Goal: Transaction & Acquisition: Purchase product/service

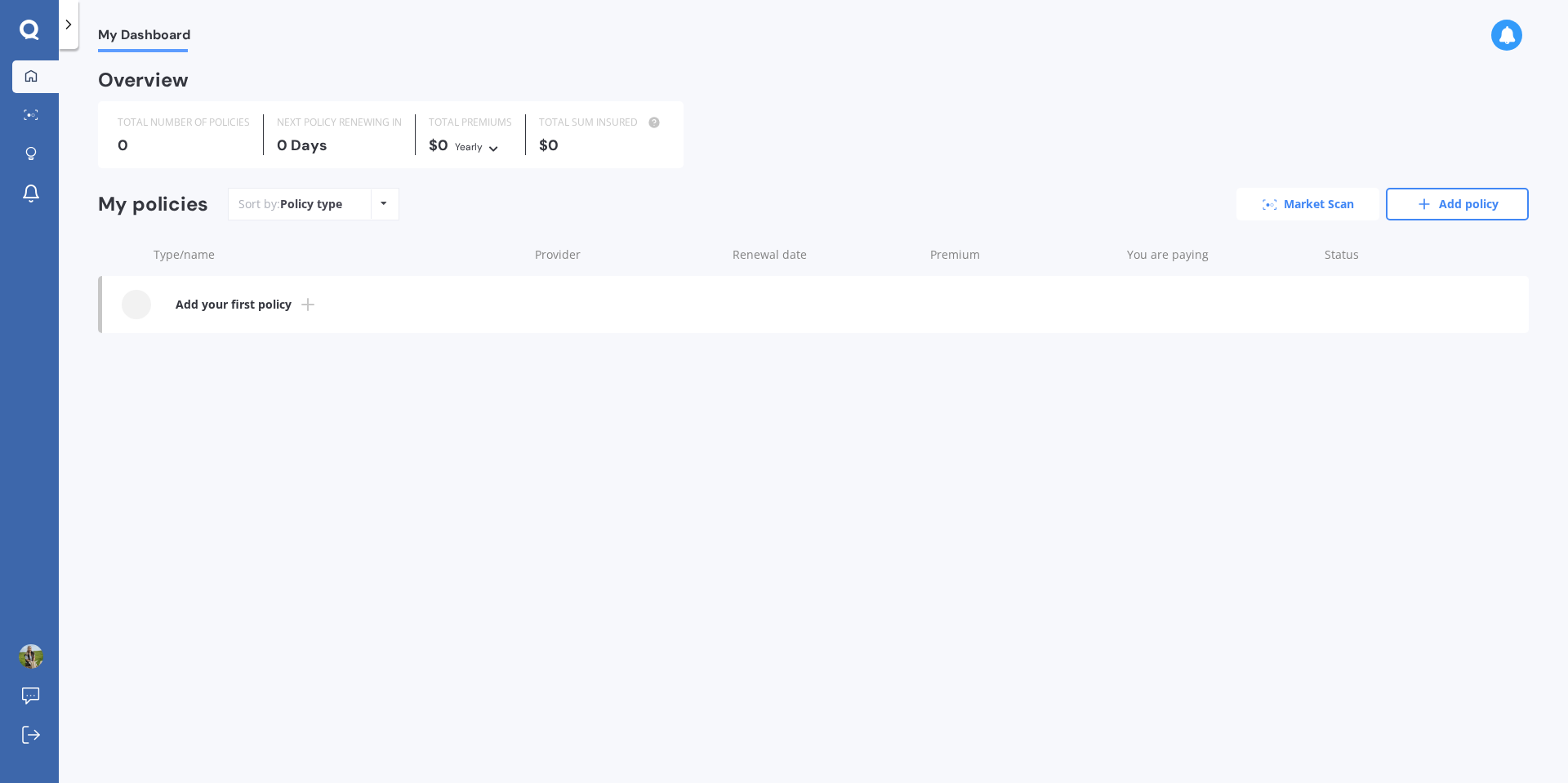
click at [1332, 208] on link "Market Scan" at bounding box center [1308, 203] width 143 height 32
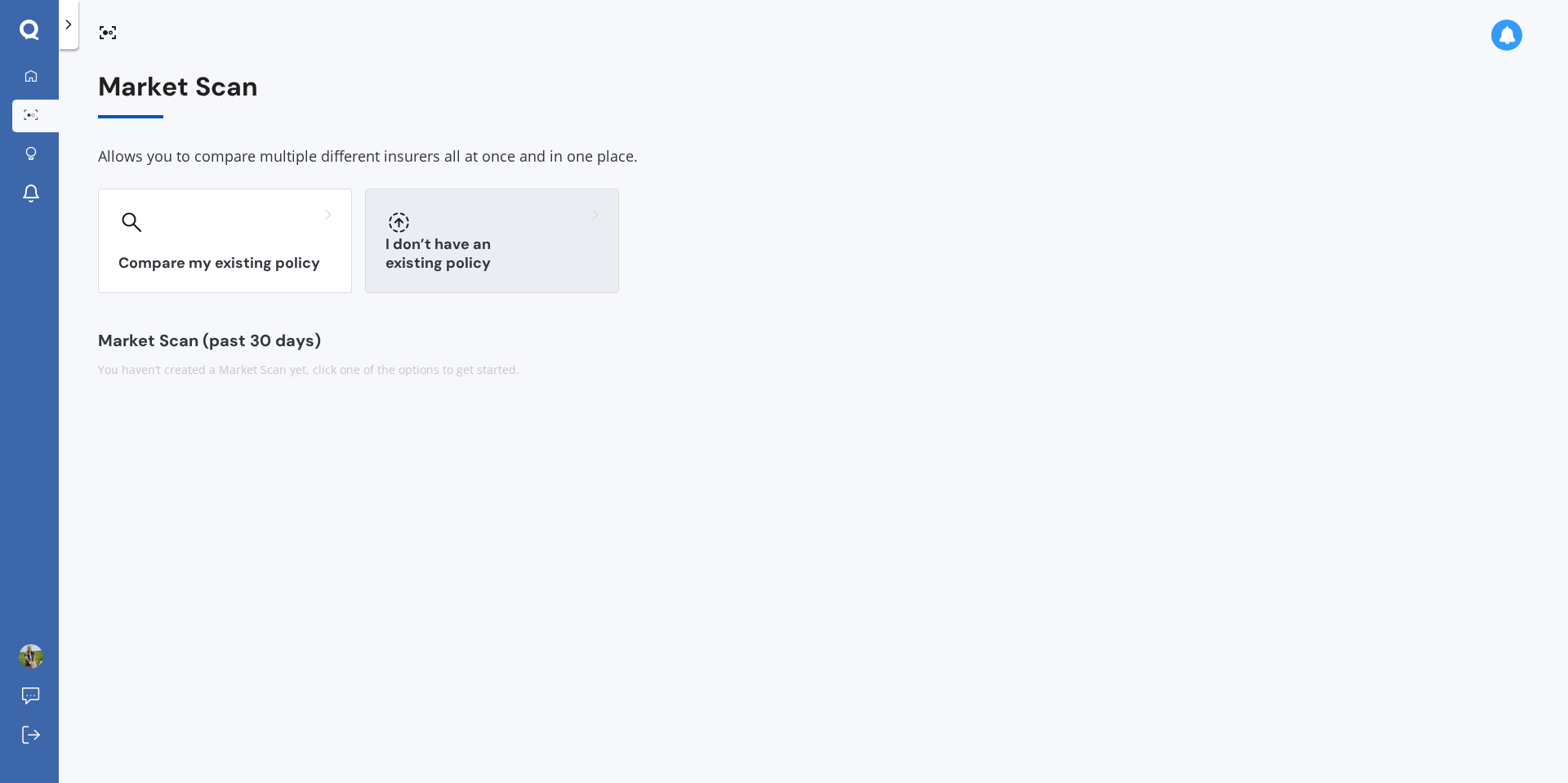
click at [595, 268] on h3 "I don’t have an existing policy" at bounding box center [491, 254] width 213 height 38
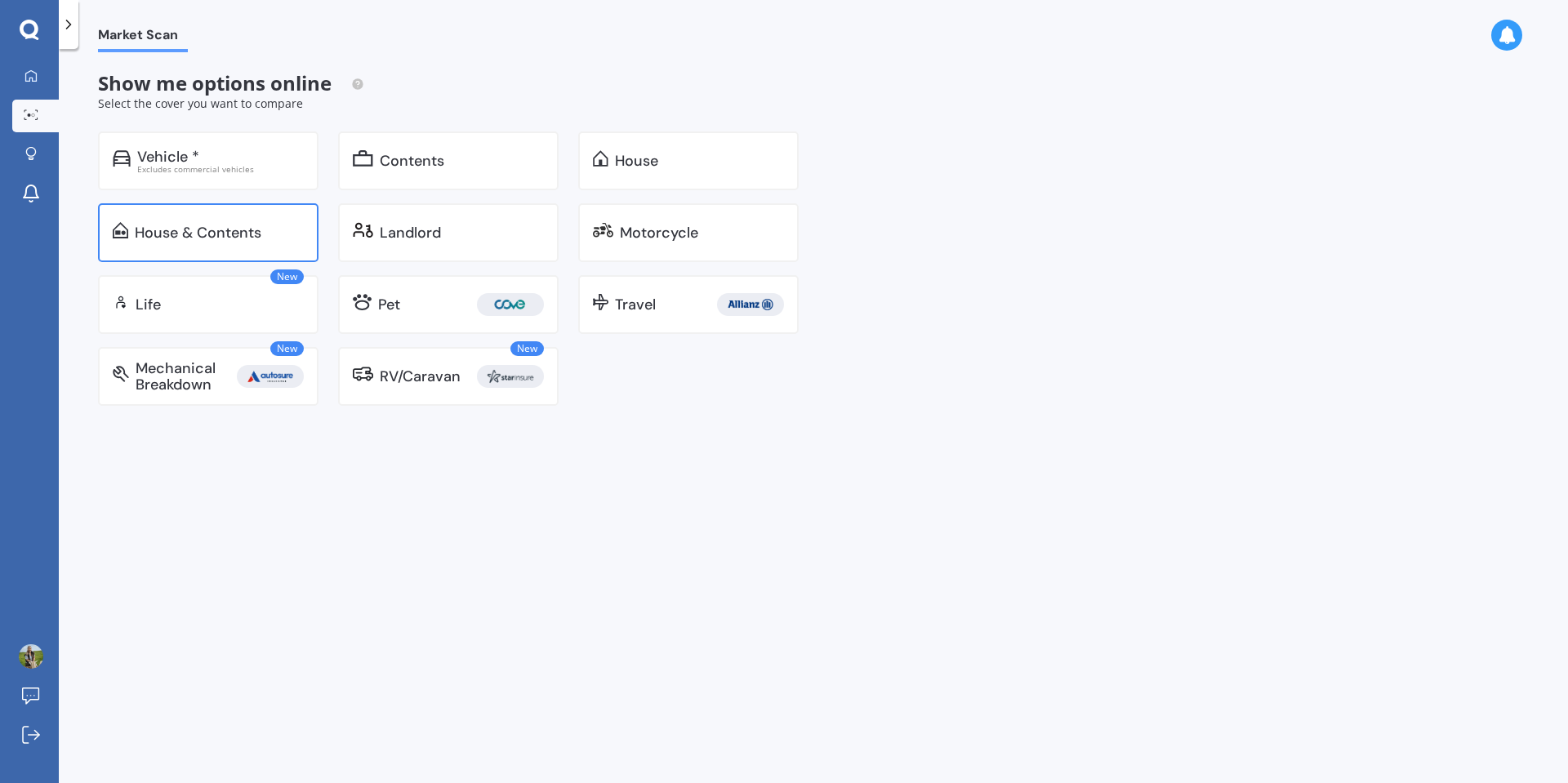
click at [253, 240] on div "House & Contents" at bounding box center [198, 233] width 127 height 17
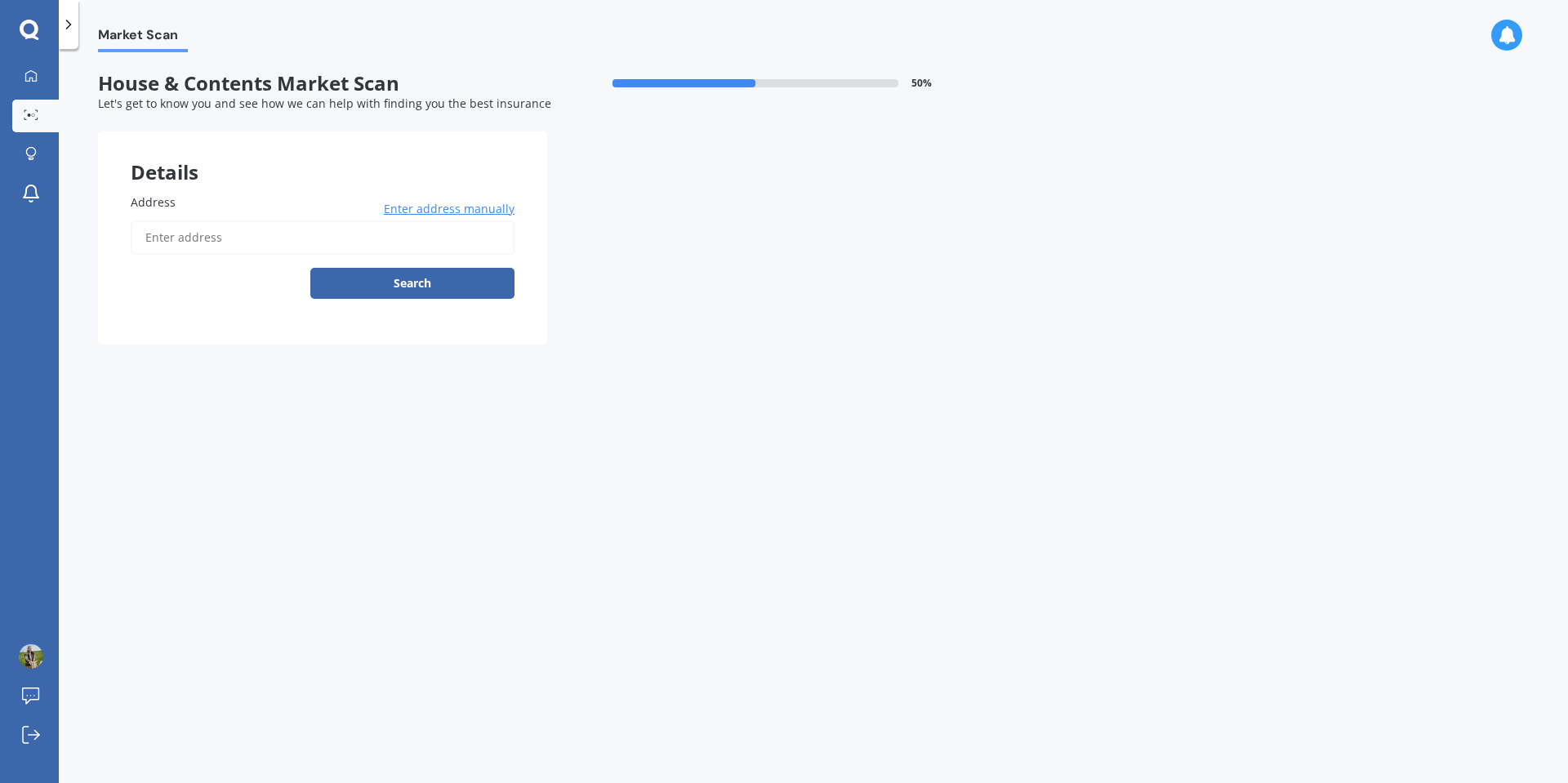
click at [250, 240] on input "Address" at bounding box center [323, 237] width 384 height 34
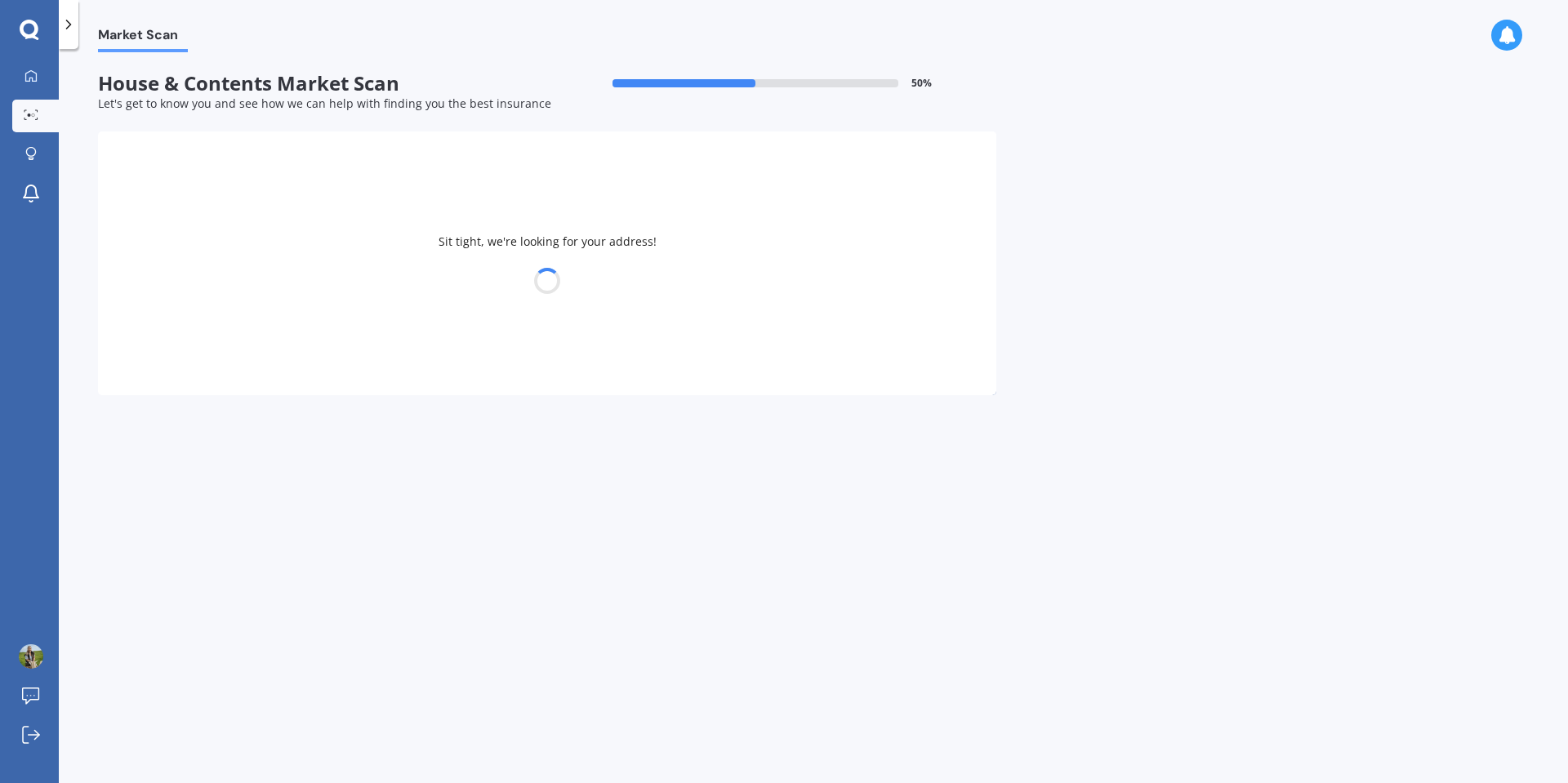
type input "[STREET_ADDRESS][PERSON_NAME]"
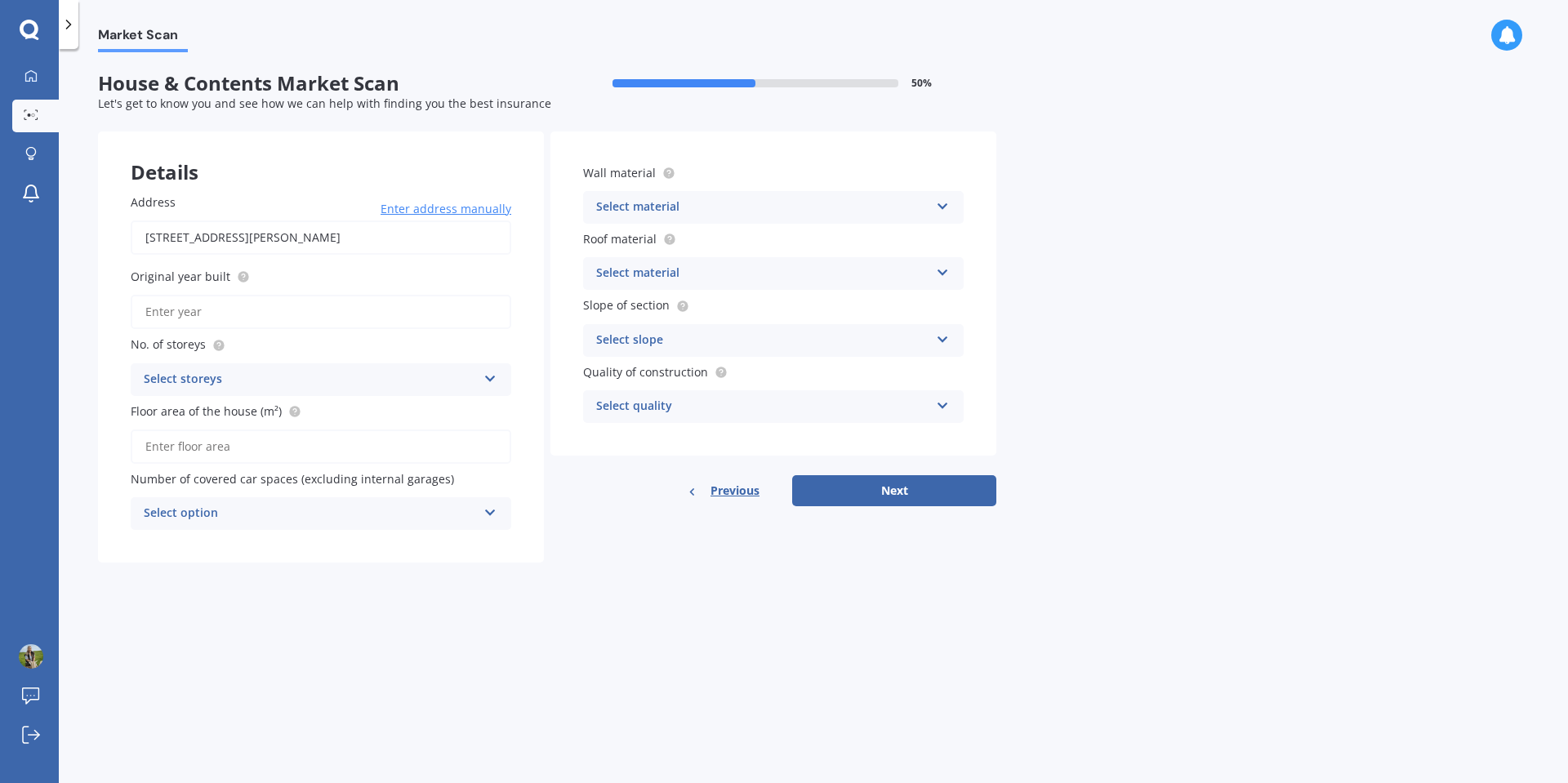
click at [315, 314] on input "Original year built" at bounding box center [321, 311] width 380 height 34
type input "2025"
click at [322, 372] on div "Select storeys" at bounding box center [310, 379] width 333 height 19
click at [258, 415] on div "1" at bounding box center [320, 412] width 379 height 30
click at [270, 444] on input "Floor area of the house (m²)" at bounding box center [321, 446] width 380 height 34
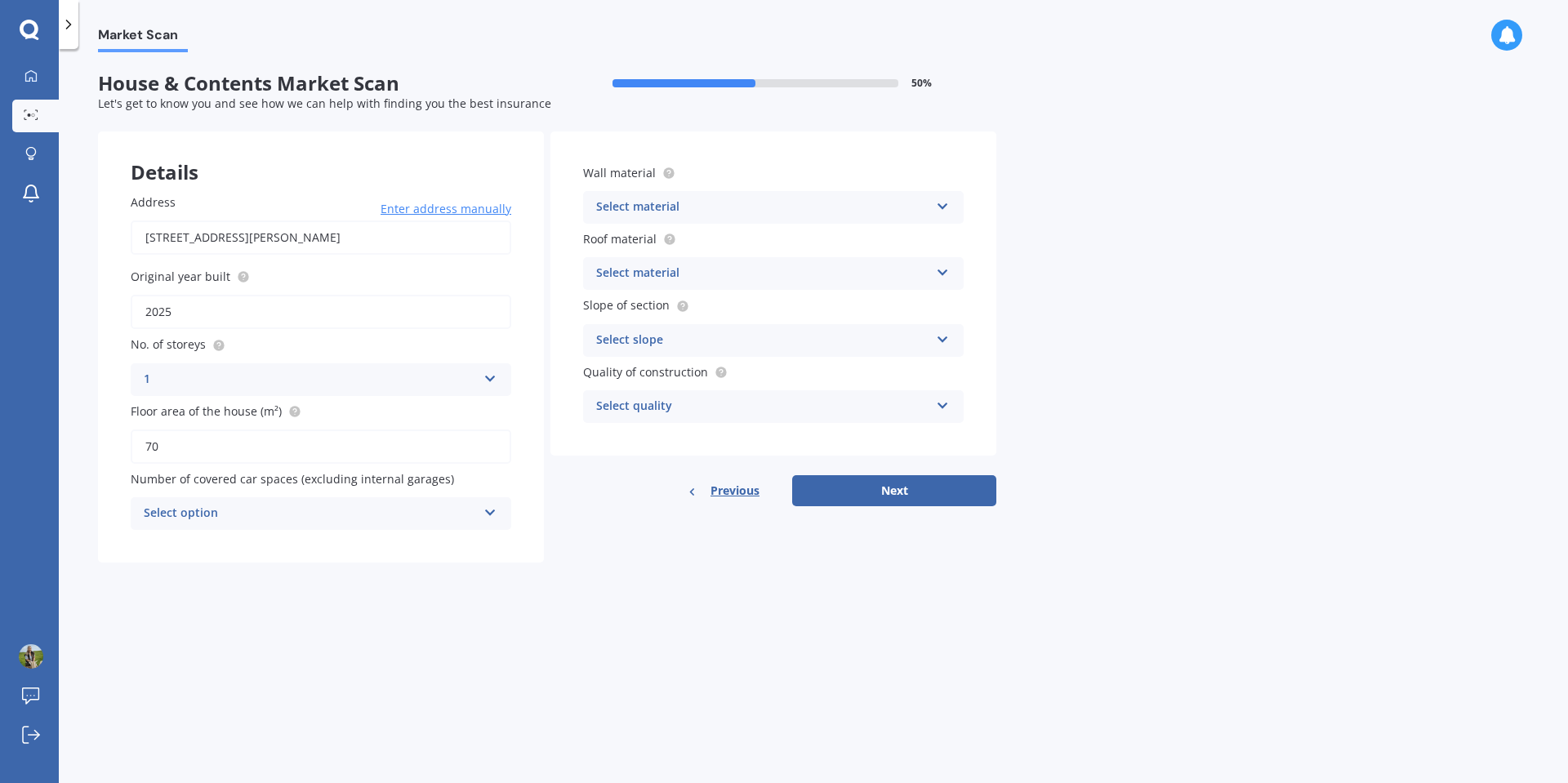
type input "70"
click at [879, 210] on div "Select material" at bounding box center [763, 207] width 333 height 19
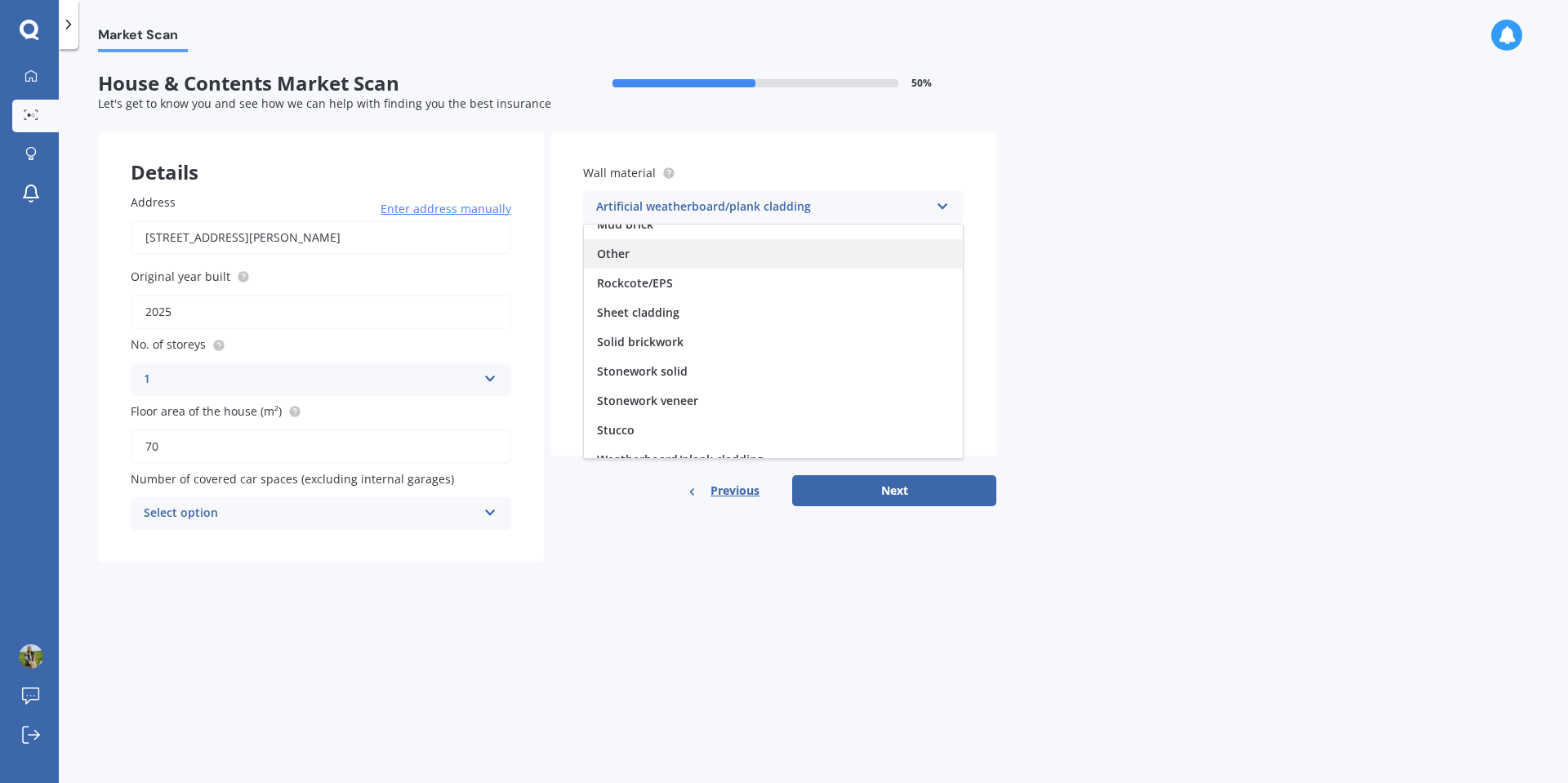
scroll to position [149, 0]
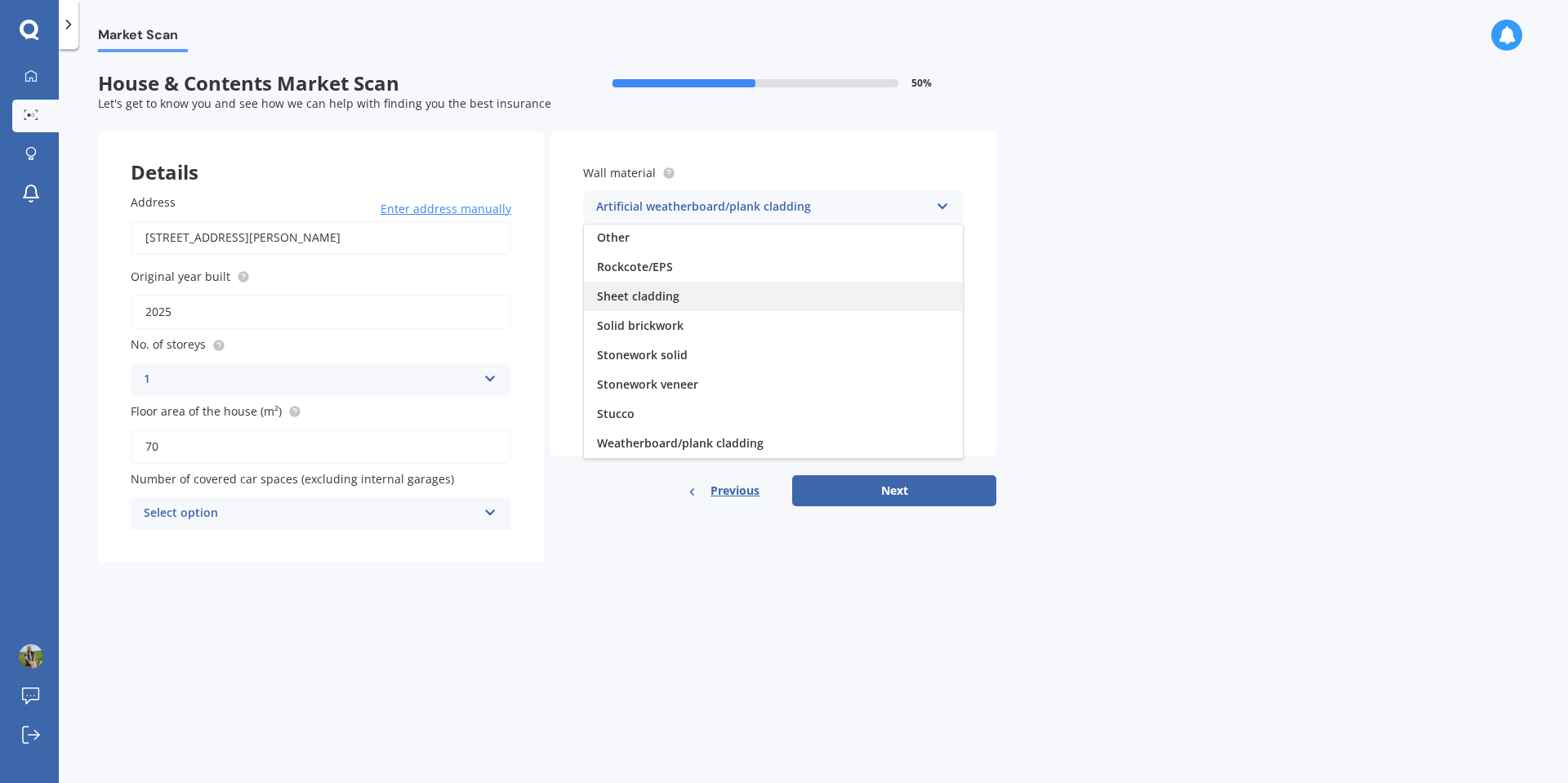
click at [675, 293] on span "Sheet cladding" at bounding box center [638, 295] width 82 height 16
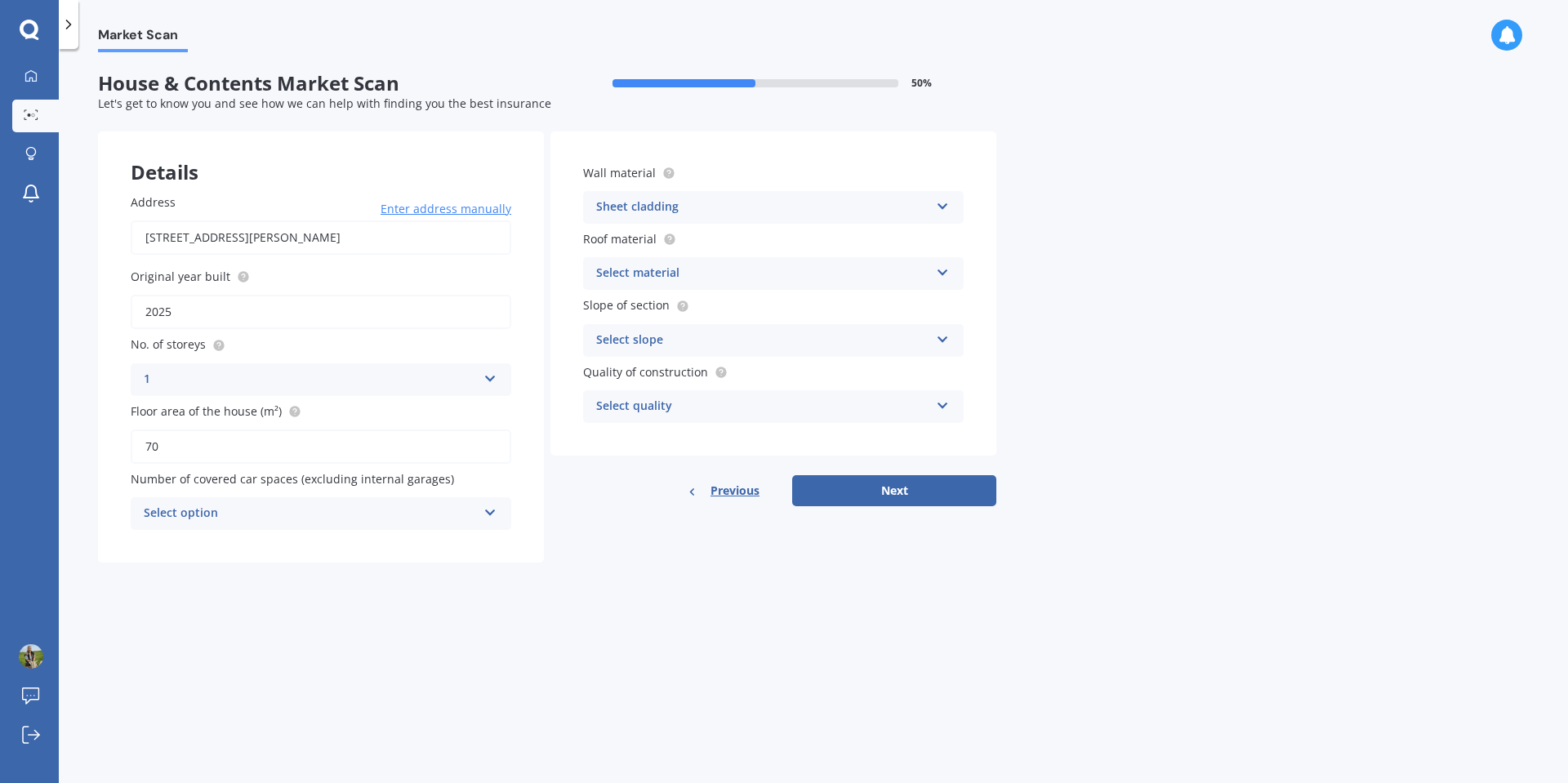
click at [758, 282] on div "Select material" at bounding box center [763, 273] width 333 height 19
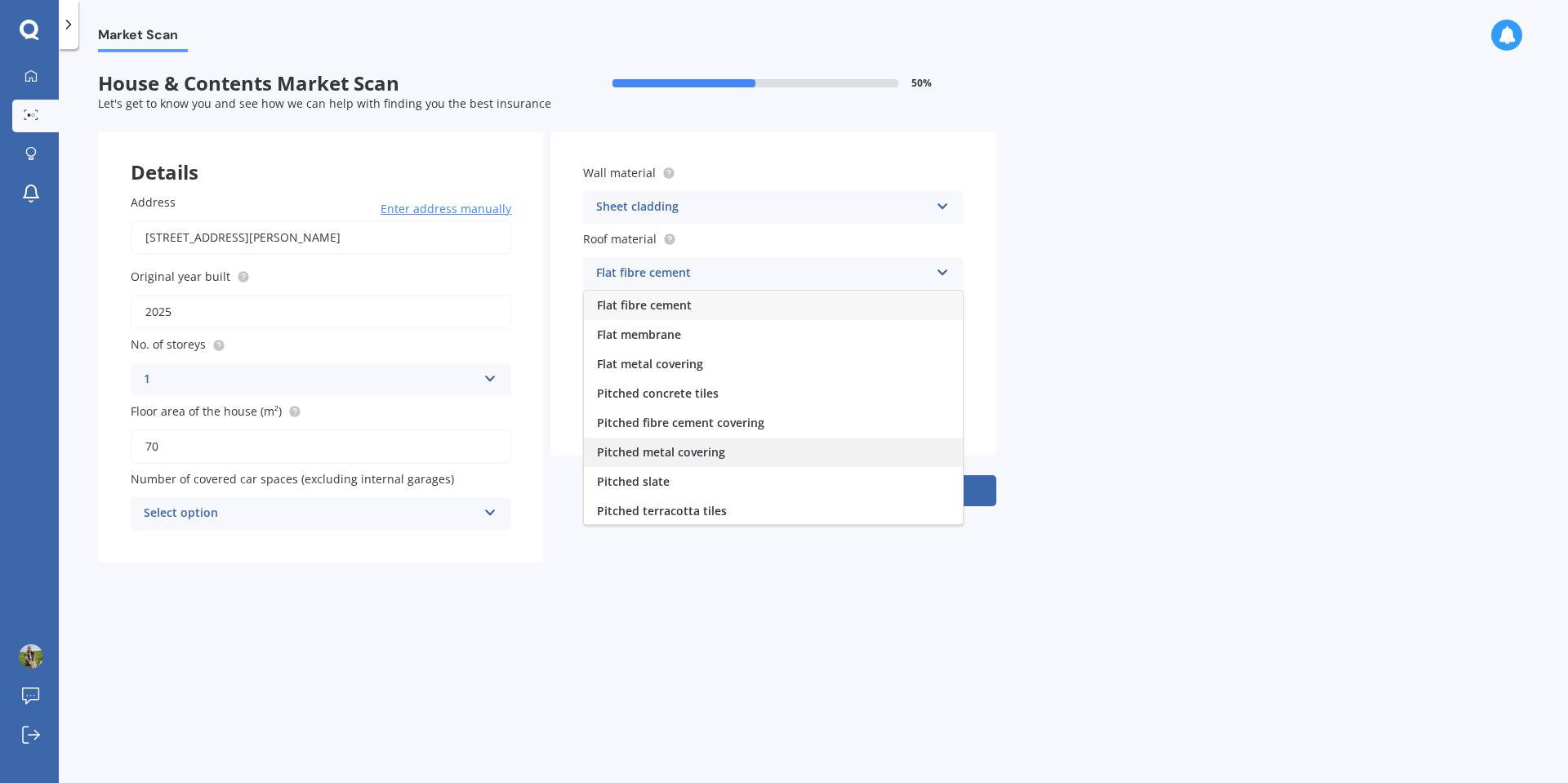
click at [696, 448] on span "Pitched metal covering" at bounding box center [661, 452] width 128 height 16
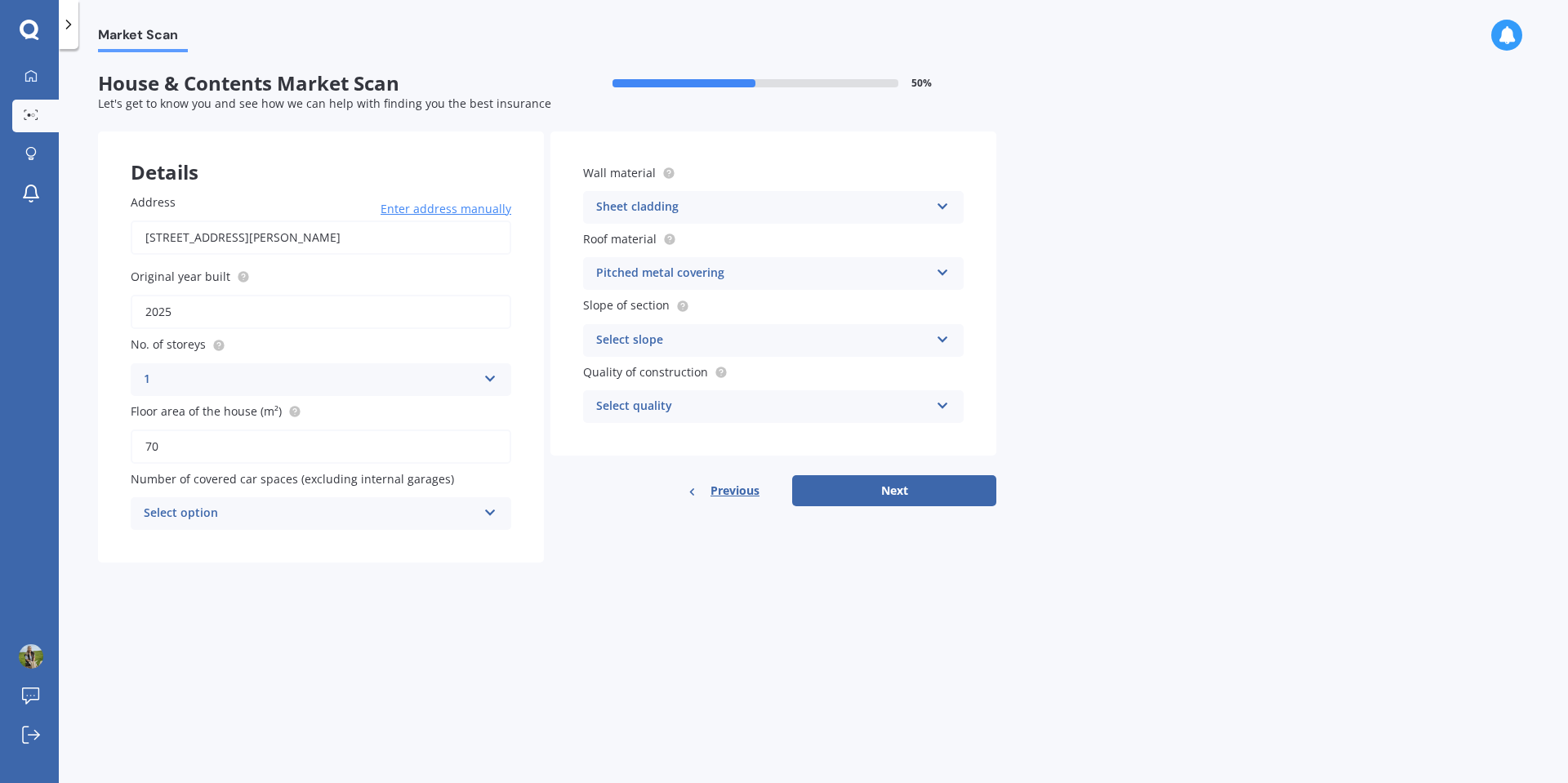
click at [751, 342] on div "Select slope" at bounding box center [763, 340] width 333 height 19
click at [746, 366] on span "Flat or gentle slope (up to about 5°)" at bounding box center [697, 371] width 199 height 16
click at [746, 407] on div "Select quality" at bounding box center [763, 406] width 333 height 19
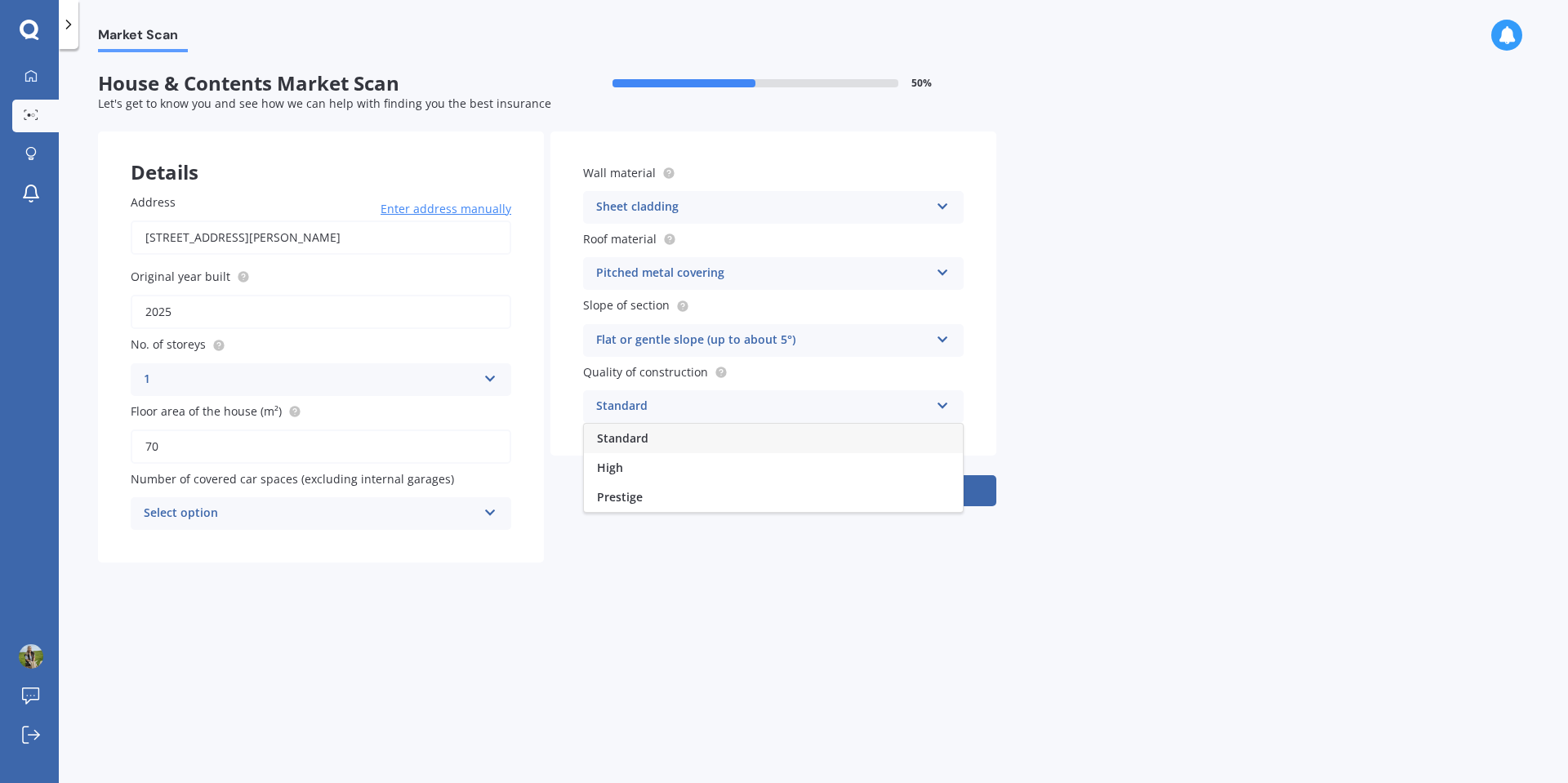
click at [718, 436] on div "Standard" at bounding box center [773, 439] width 379 height 30
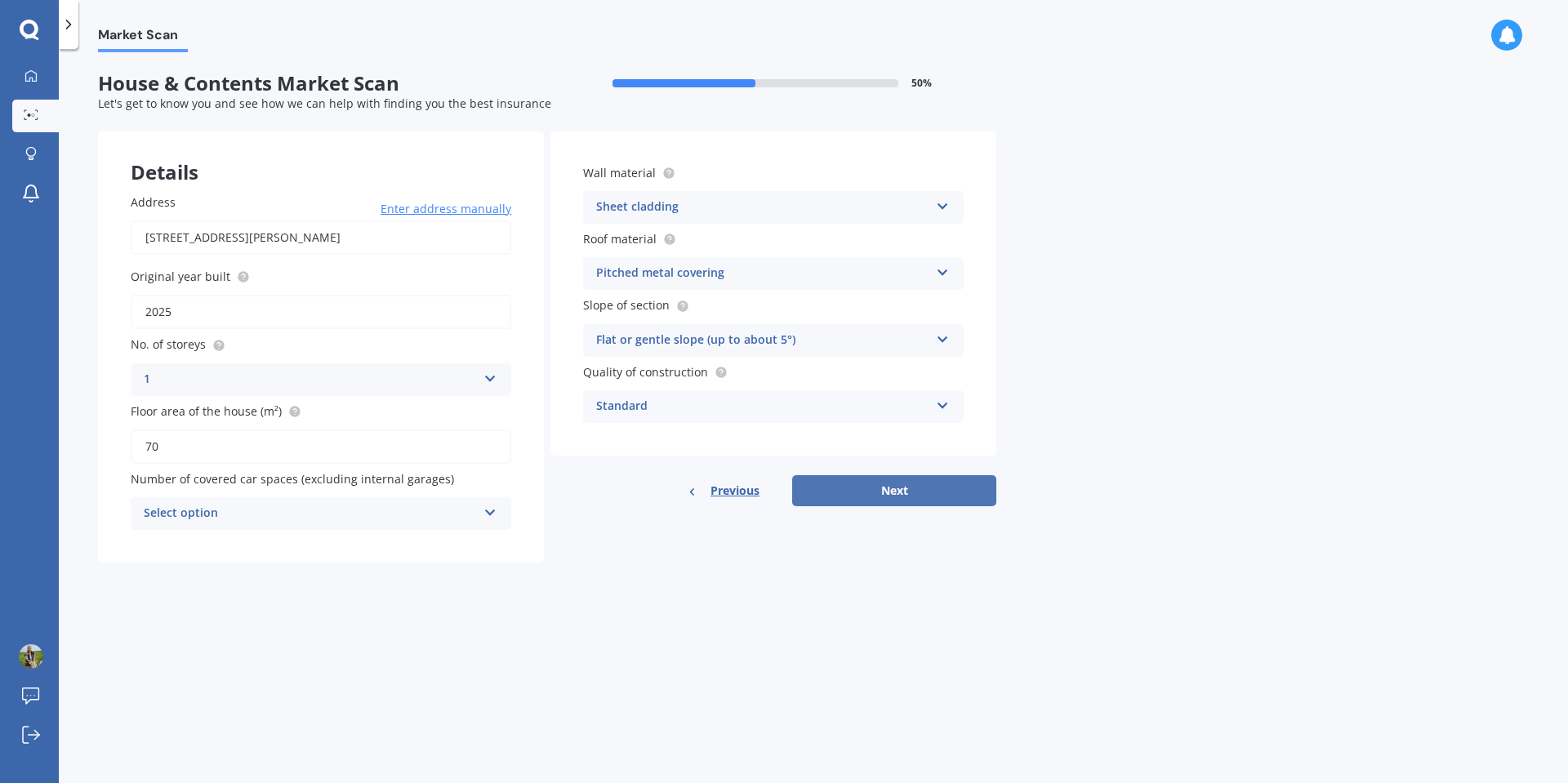
click at [885, 496] on button "Next" at bounding box center [894, 491] width 204 height 31
click at [390, 508] on div "Select option" at bounding box center [314, 513] width 325 height 18
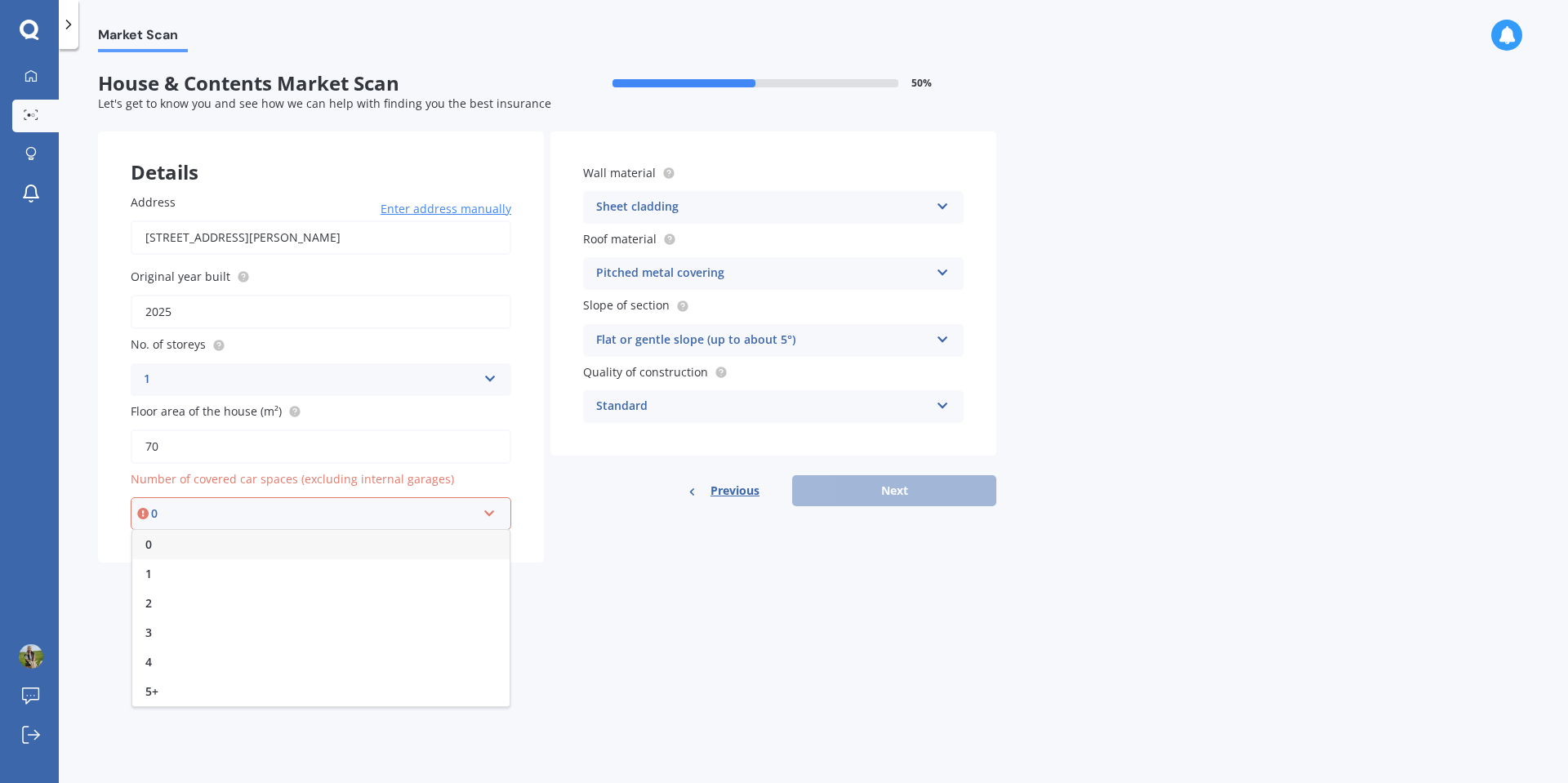
click at [315, 538] on div "0" at bounding box center [320, 545] width 378 height 30
click at [892, 487] on button "Next" at bounding box center [894, 491] width 204 height 31
select select "12"
select select "01"
select select "1990"
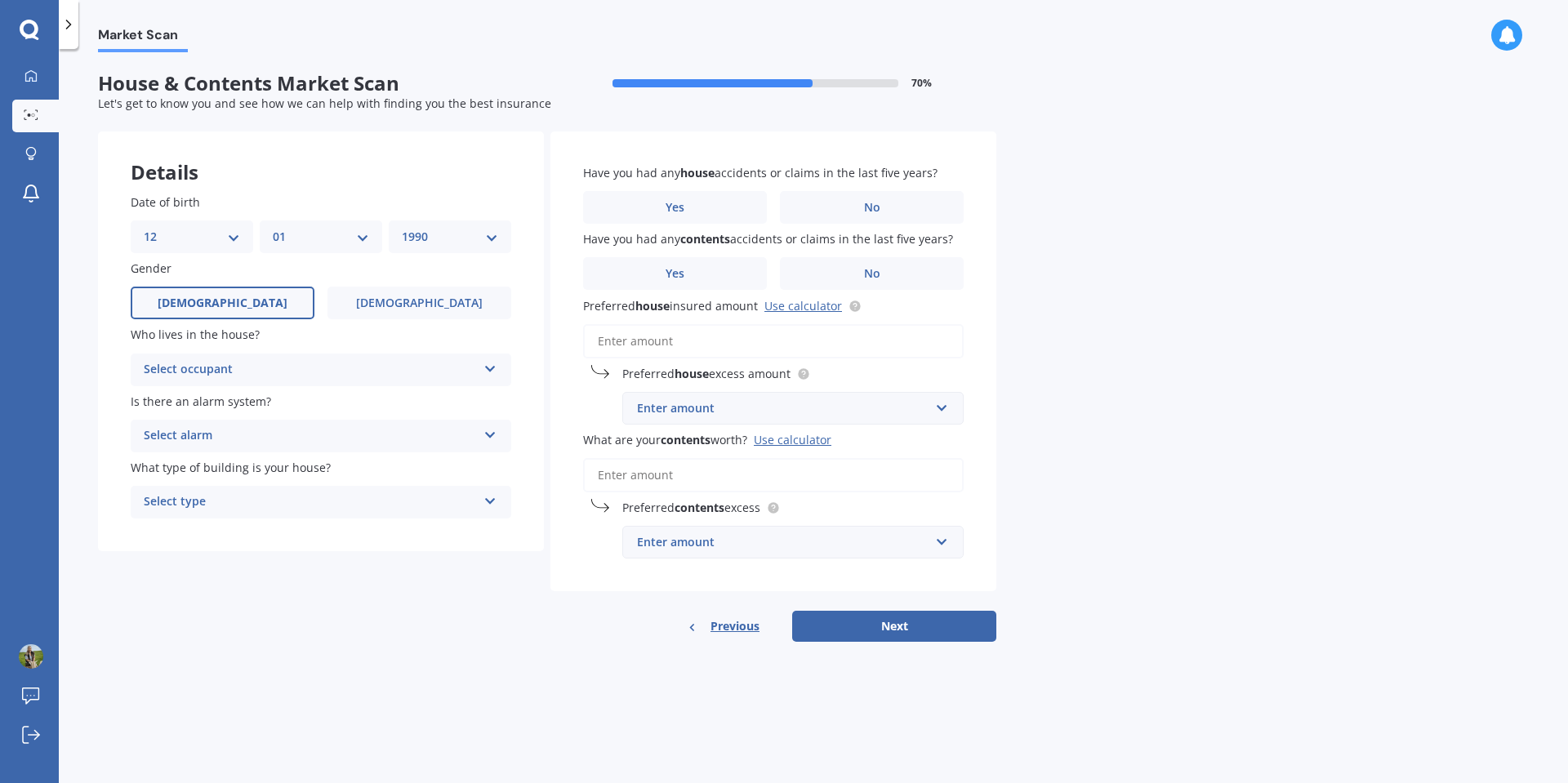
click at [235, 237] on select "DD 01 02 03 04 05 06 07 08 09 10 11 12 13 14 15 16 17 18 19 20 21 22 23 24 25 2…" at bounding box center [192, 236] width 96 height 18
select select "07"
click at [144, 228] on select "DD 01 02 03 04 05 06 07 08 09 10 11 12 13 14 15 16 17 18 19 20 21 22 23 24 25 2…" at bounding box center [192, 236] width 96 height 18
click at [372, 240] on div "MM 01 02 03 04 05 06 07 08 09 10 11 12" at bounding box center [320, 236] width 123 height 32
click at [358, 235] on select "MM 01 02 03 04 05 06 07 08 09 10 11 12" at bounding box center [320, 236] width 96 height 18
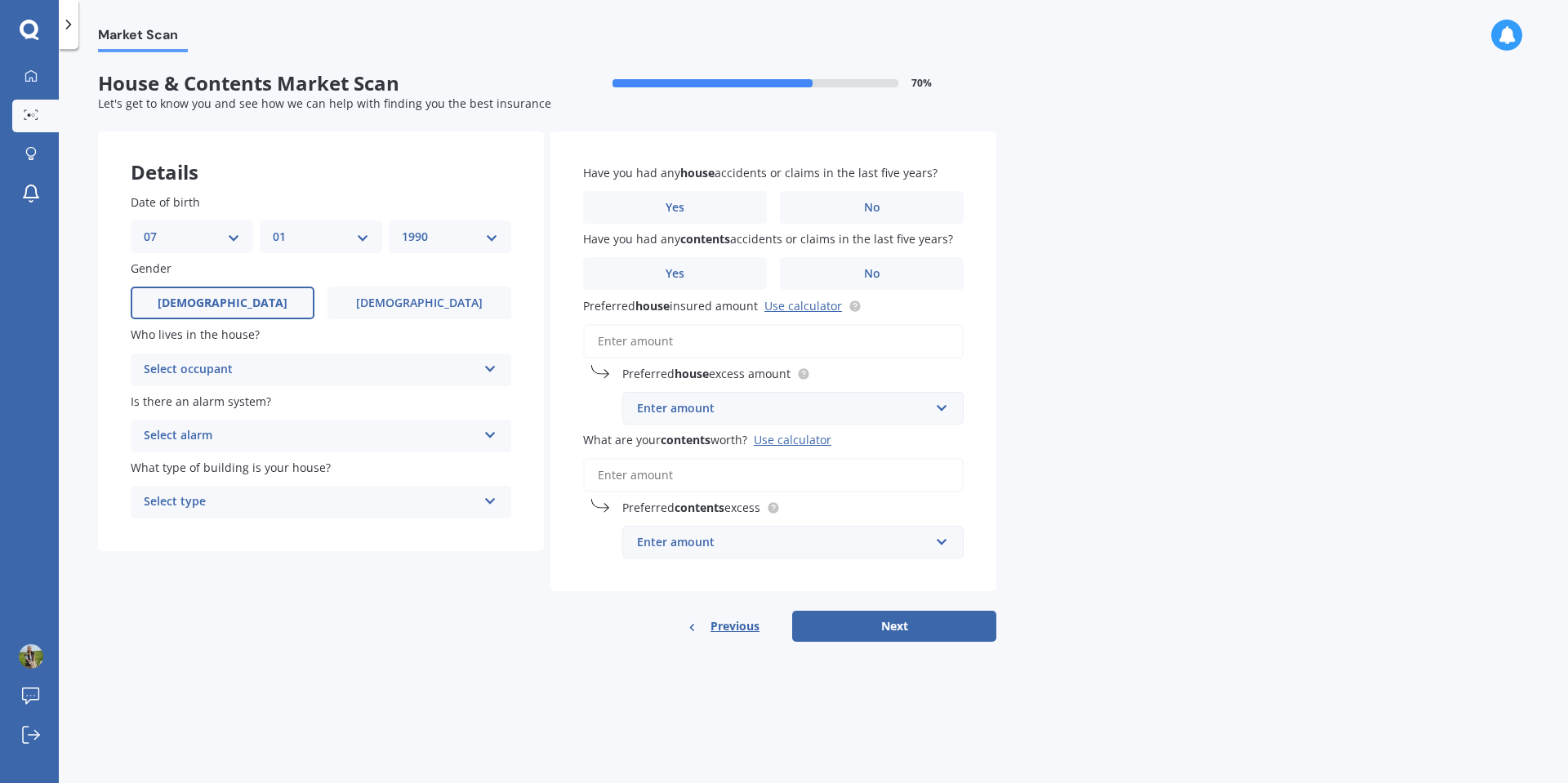
select select "02"
click at [272, 228] on select "MM 01 02 03 04 05 06 07 08 09 10 11 12" at bounding box center [320, 236] width 96 height 18
click at [465, 229] on select "YYYY 2009 2008 2007 2006 2005 2004 2003 2002 2001 2000 1999 1998 1997 1996 1995…" at bounding box center [450, 236] width 96 height 18
select select "1991"
click at [402, 228] on select "YYYY 2009 2008 2007 2006 2005 2004 2003 2002 2001 2000 1999 1998 1997 1996 1995…" at bounding box center [450, 236] width 96 height 18
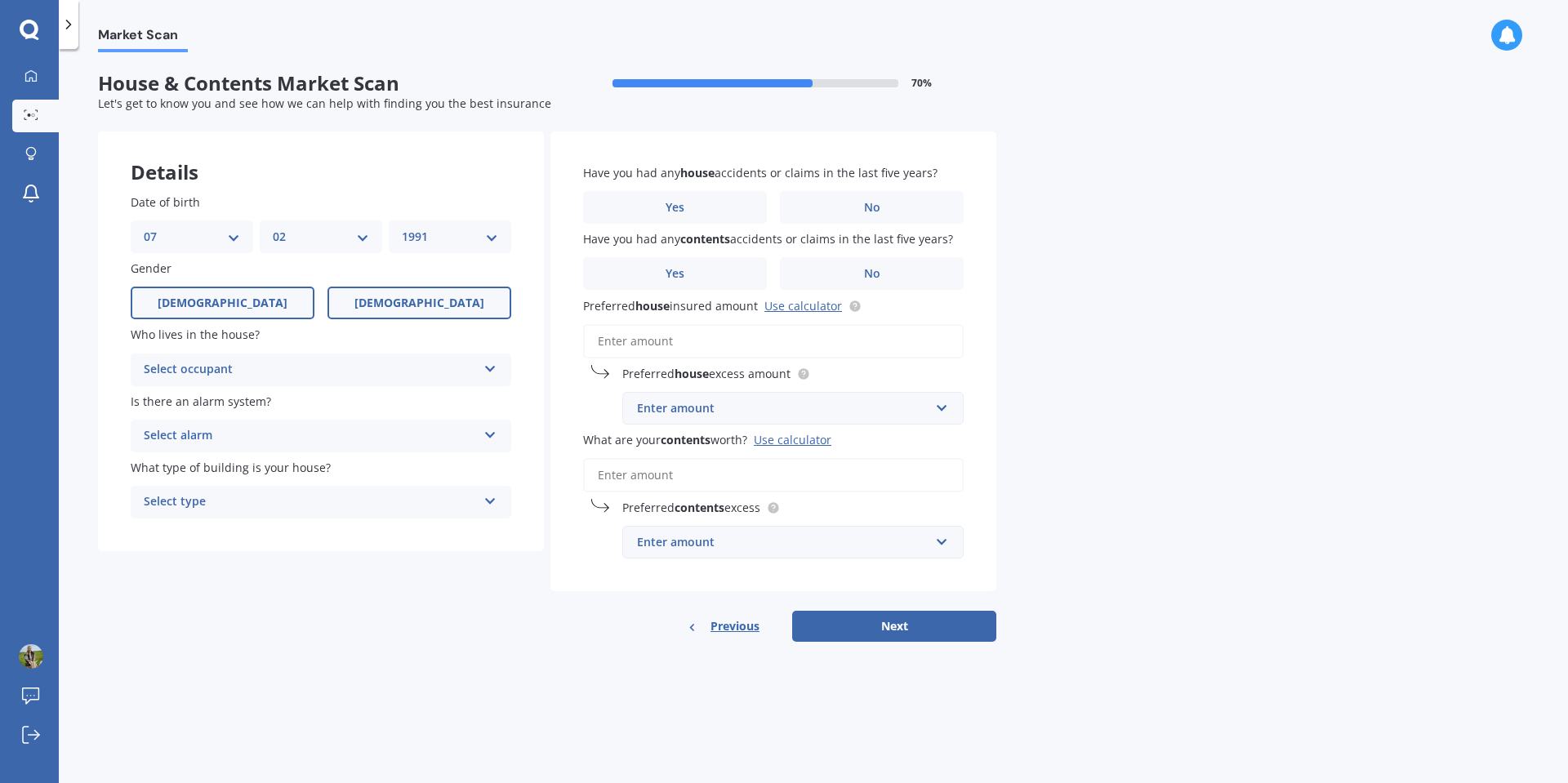
click at [357, 294] on label "[DEMOGRAPHIC_DATA]" at bounding box center [419, 302] width 184 height 32
click at [0, 0] on input "[DEMOGRAPHIC_DATA]" at bounding box center [0, 0] width 0 height 0
click at [418, 365] on div "Select occupant" at bounding box center [310, 369] width 333 height 19
click at [379, 393] on div "Owner" at bounding box center [320, 402] width 379 height 30
click at [381, 428] on div "Select alarm" at bounding box center [310, 436] width 333 height 19
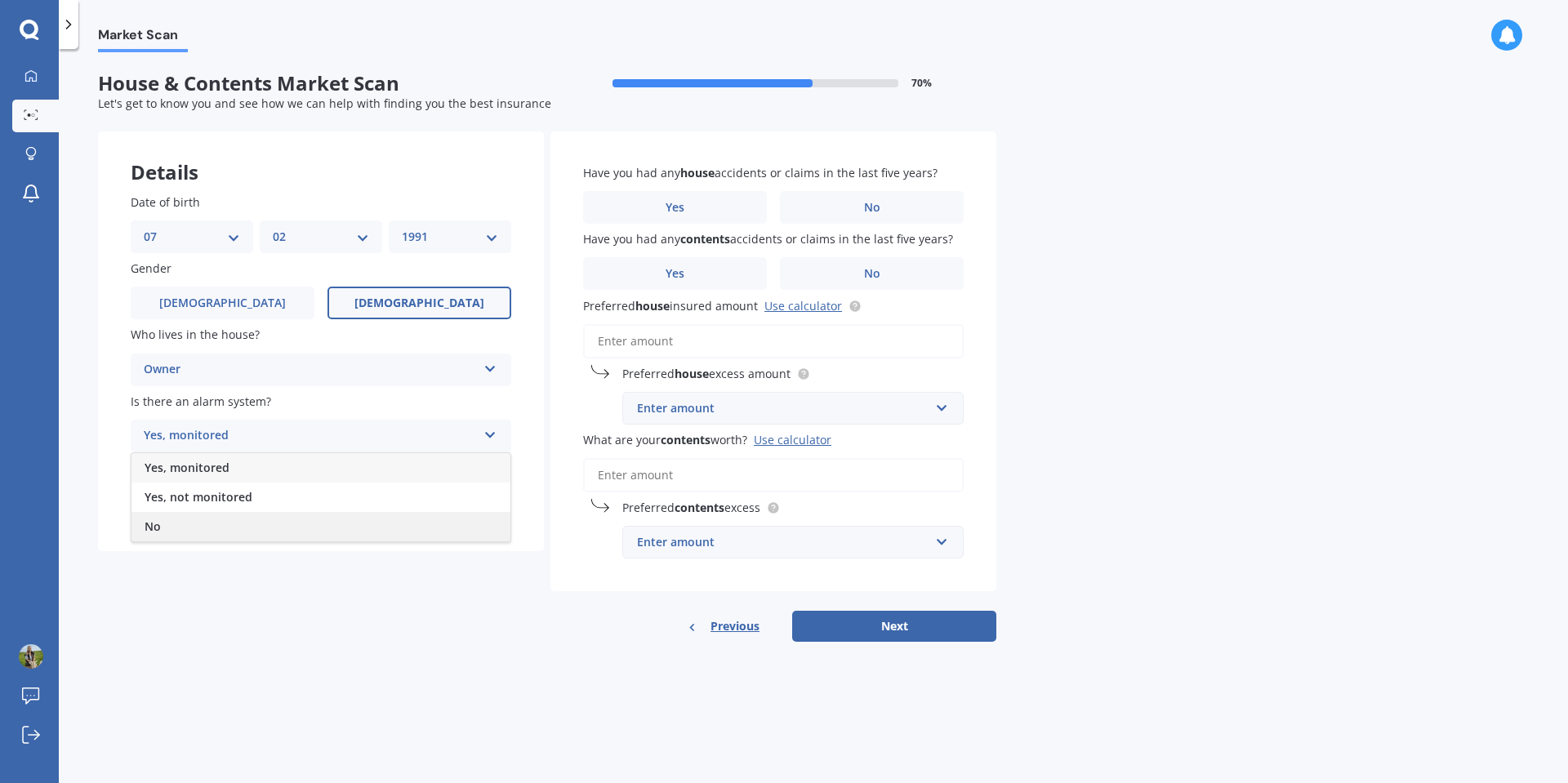
click at [329, 526] on div "No" at bounding box center [320, 527] width 379 height 30
click at [325, 499] on div "Select type" at bounding box center [310, 501] width 333 height 19
click at [316, 535] on div "Freestanding" at bounding box center [320, 535] width 379 height 30
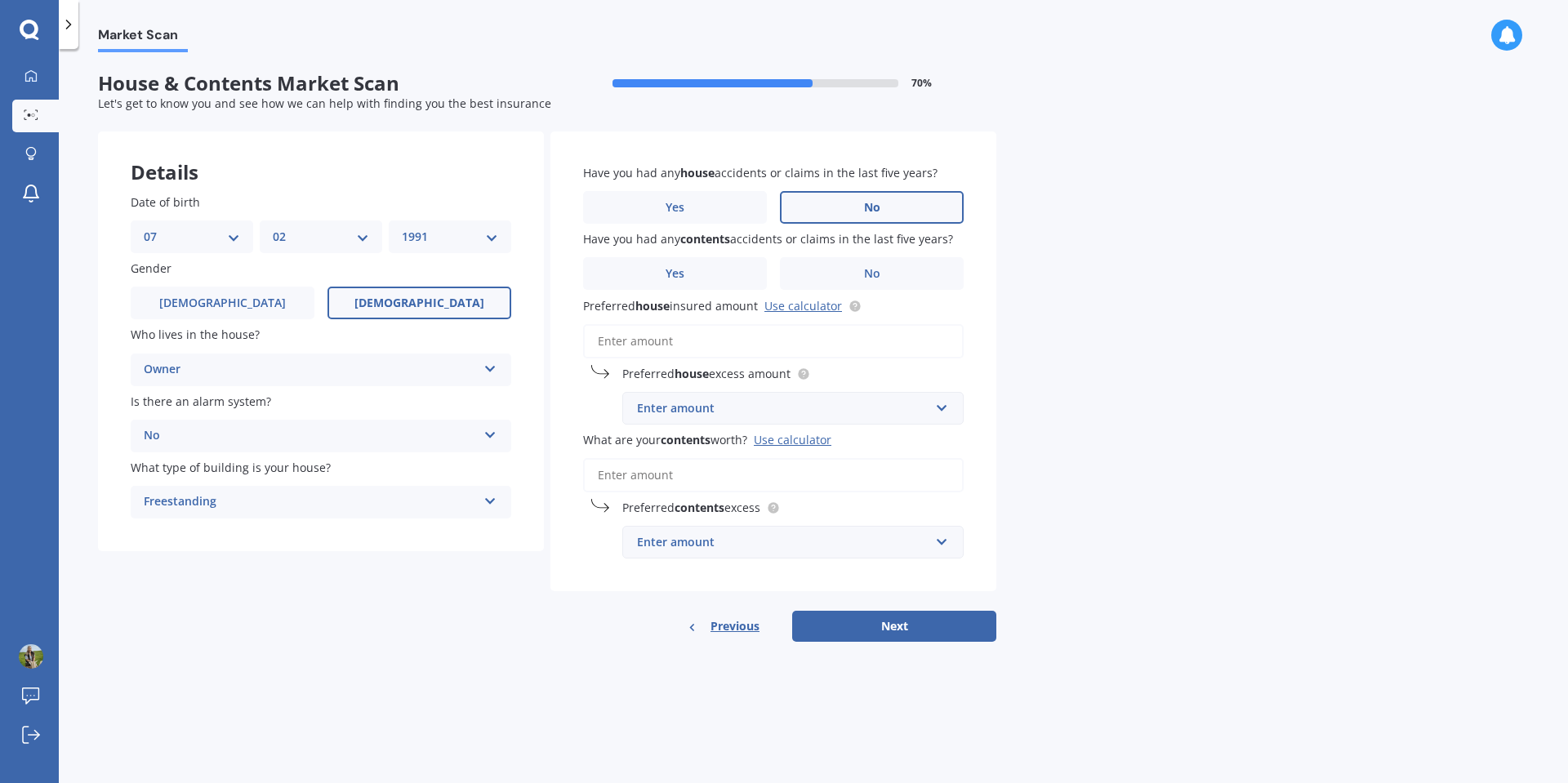
click at [862, 213] on label "No" at bounding box center [872, 207] width 184 height 32
click at [0, 0] on input "No" at bounding box center [0, 0] width 0 height 0
click at [866, 280] on span "No" at bounding box center [873, 273] width 17 height 14
click at [0, 0] on input "No" at bounding box center [0, 0] width 0 height 0
click at [824, 334] on input "Preferred house insured amount Use calculator" at bounding box center [774, 341] width 380 height 34
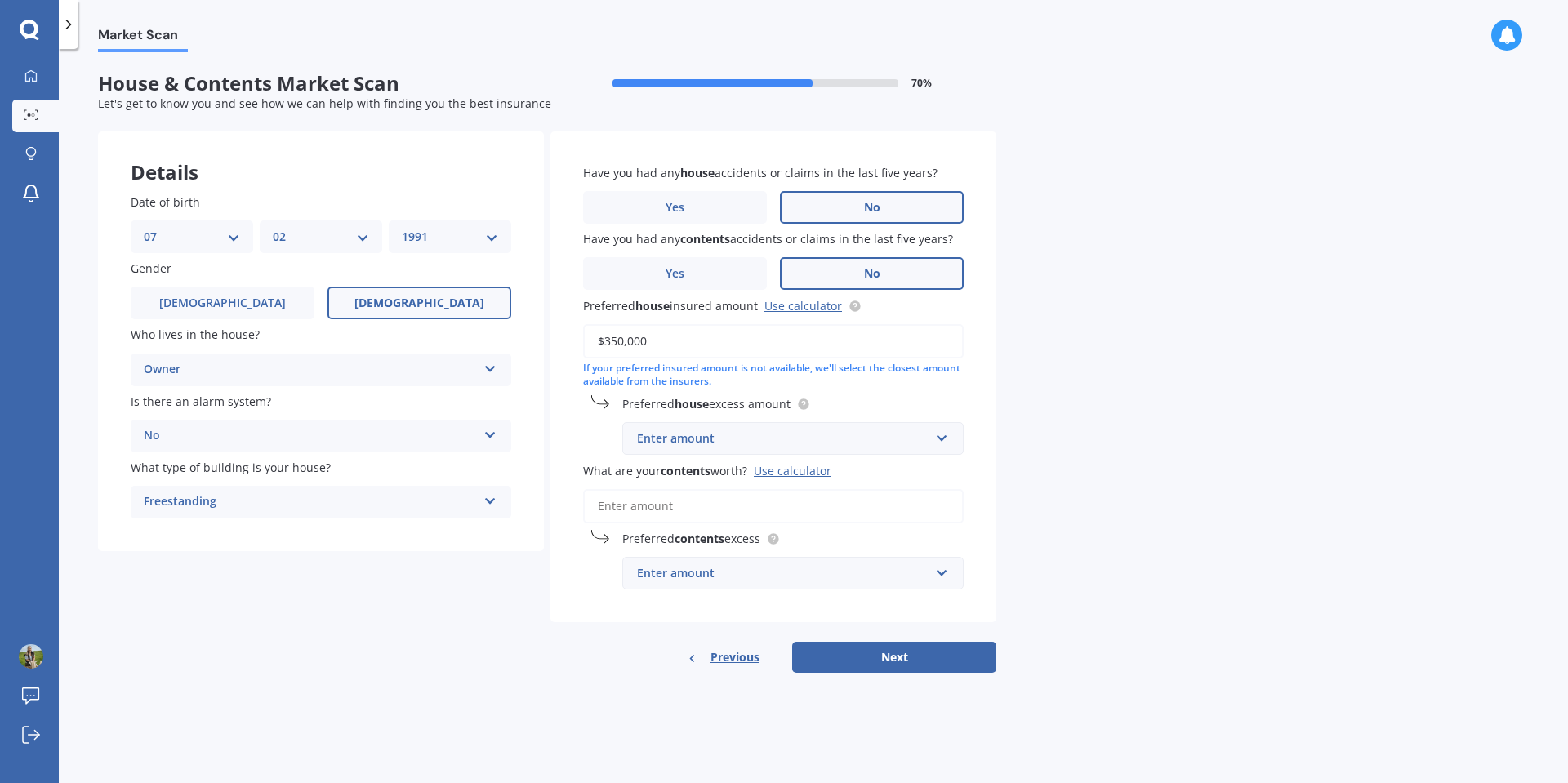
type input "$350,000"
click at [942, 440] on input "text" at bounding box center [788, 439] width 327 height 31
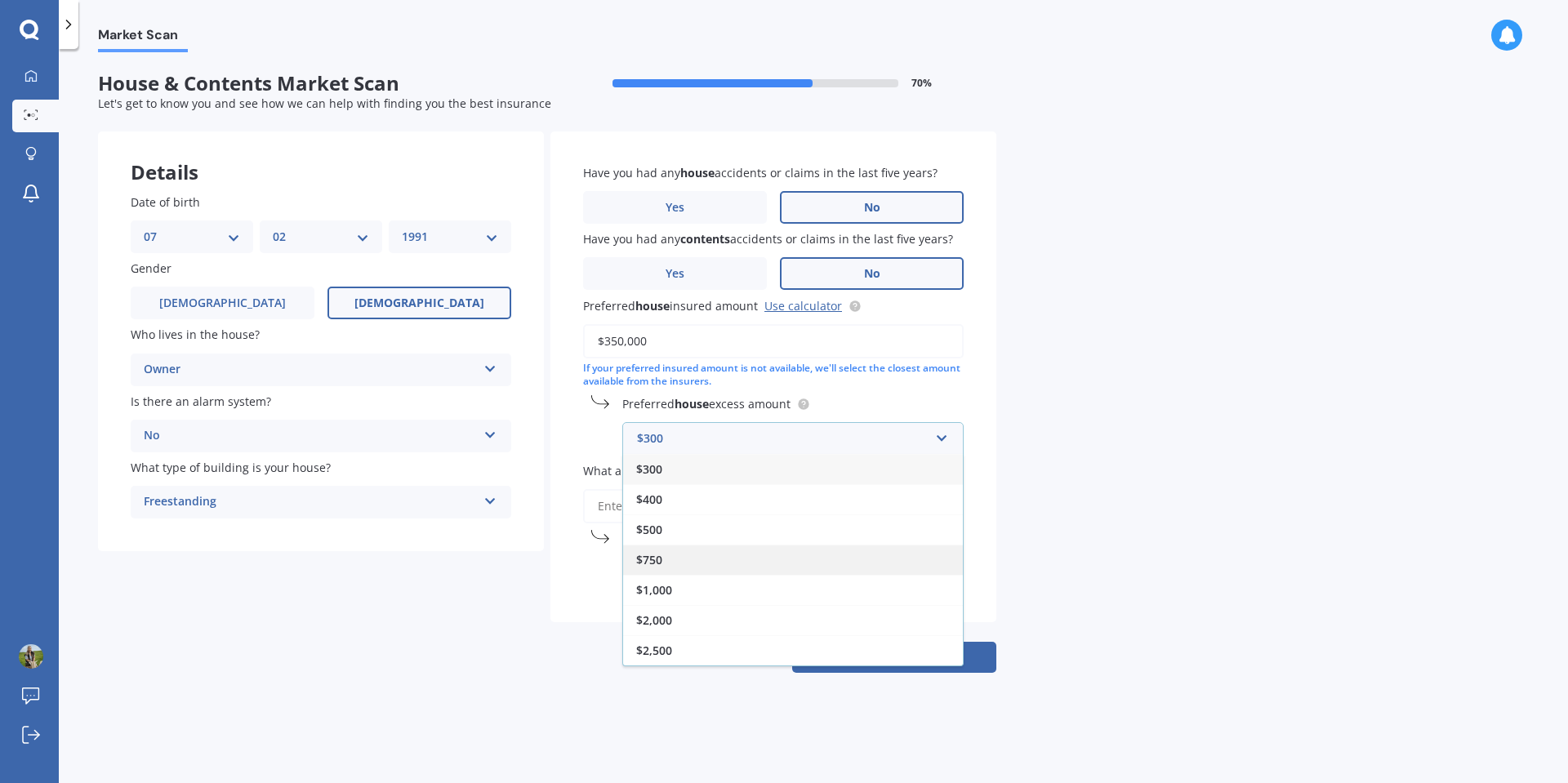
click at [767, 558] on div "$750" at bounding box center [793, 560] width 340 height 30
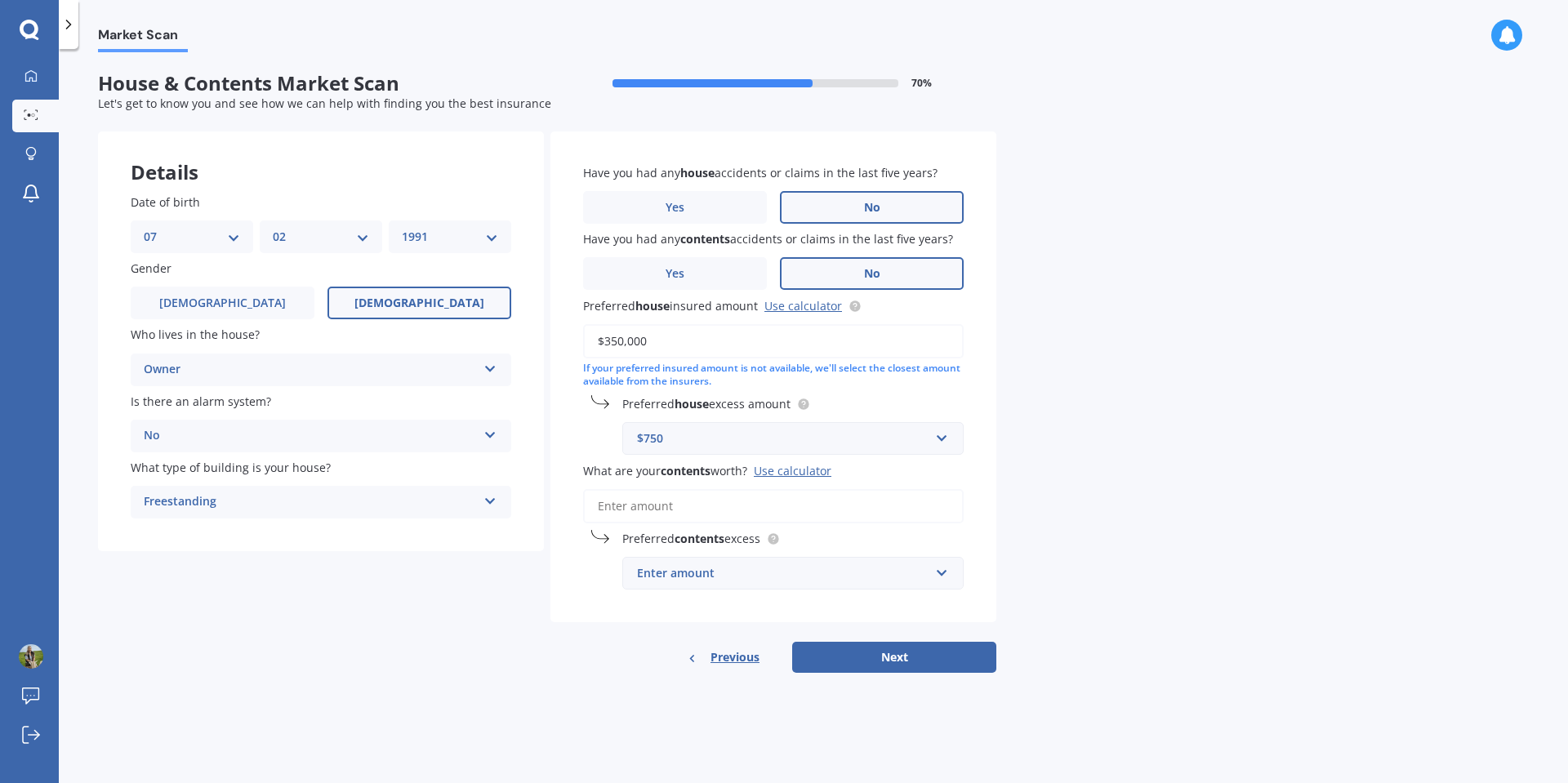
click at [879, 504] on input "What are your contents worth? Use calculator" at bounding box center [774, 506] width 380 height 34
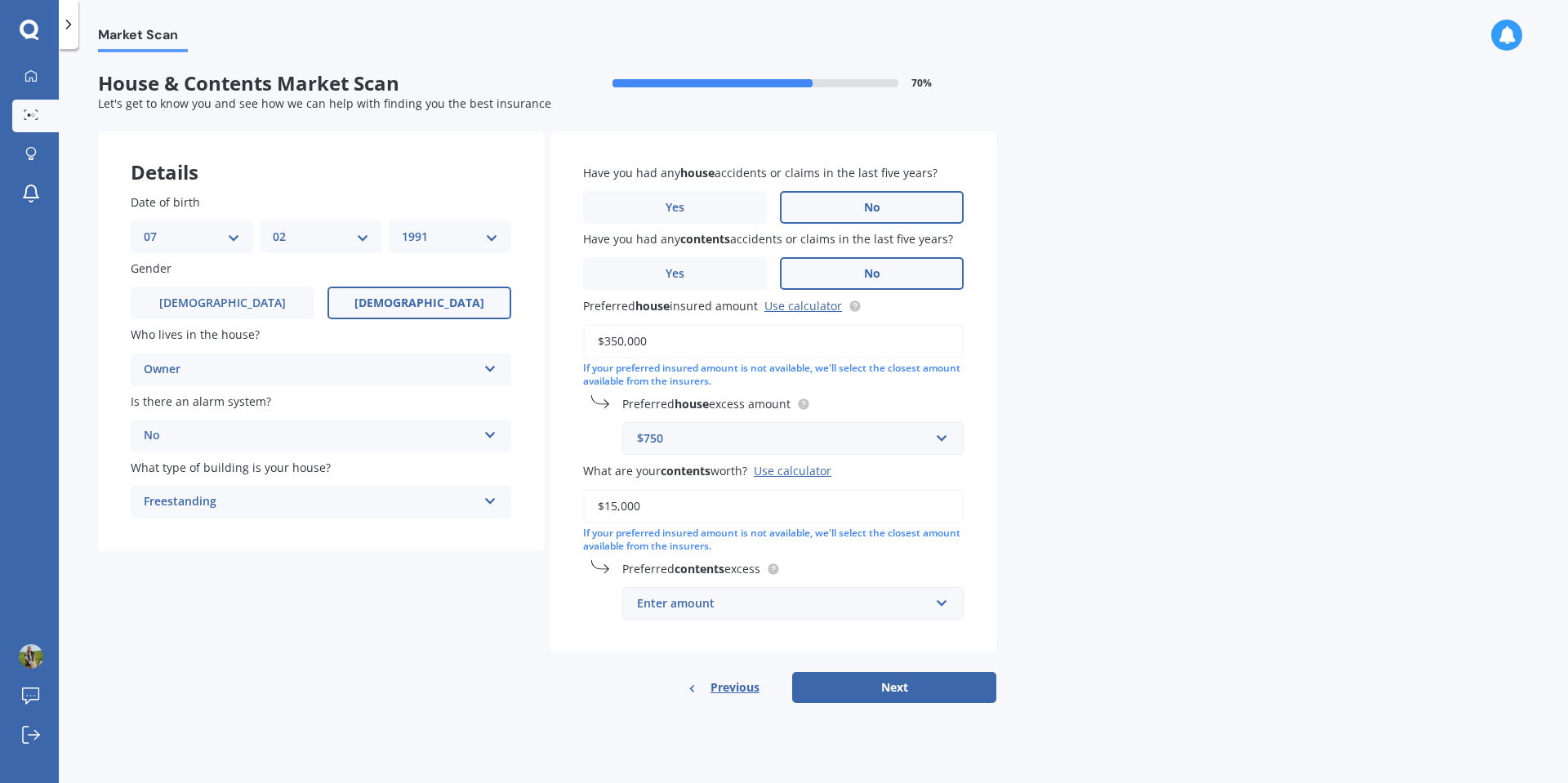
type input "$15,000"
click at [907, 605] on div "Enter amount" at bounding box center [783, 603] width 293 height 18
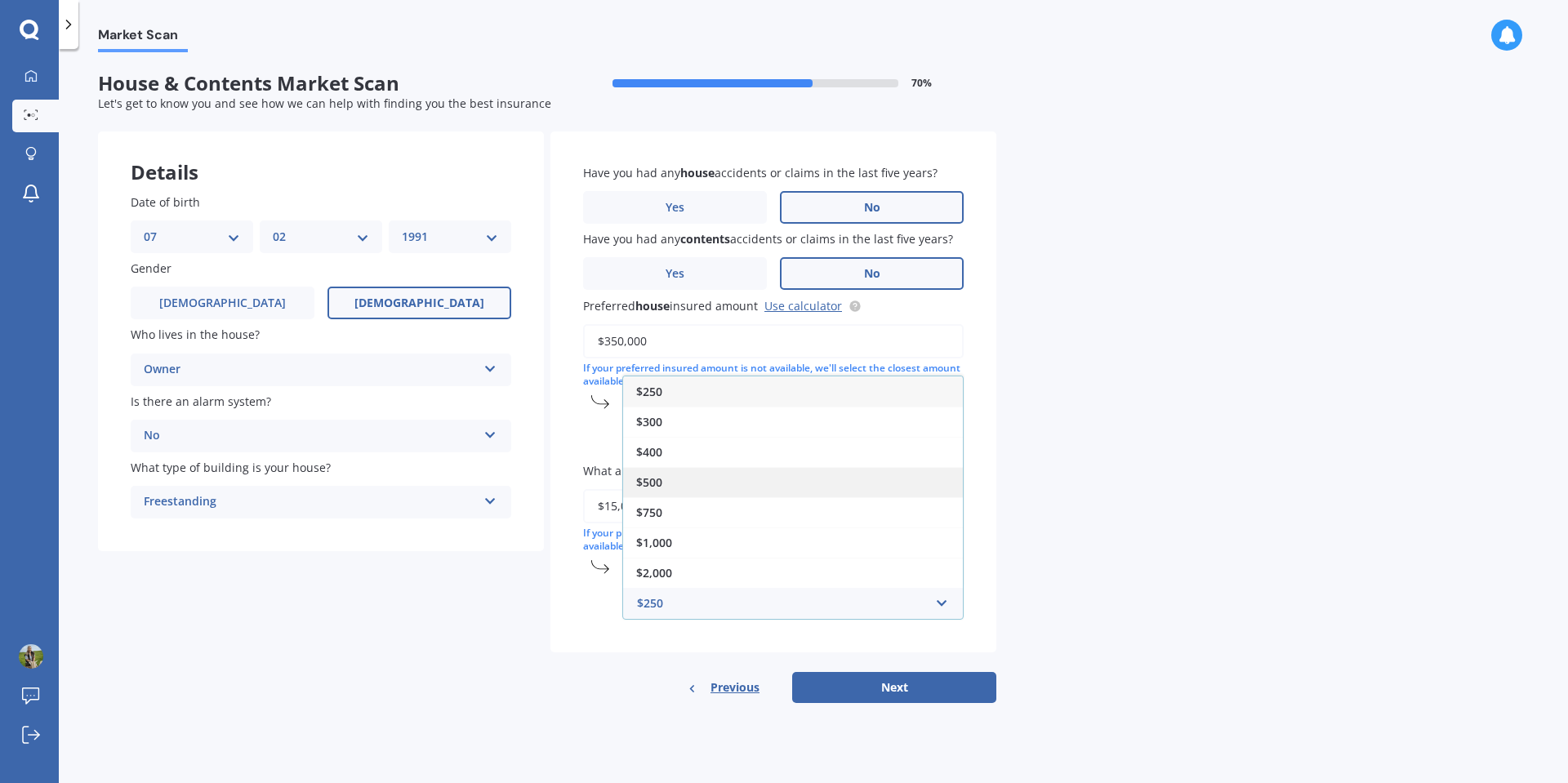
click at [802, 484] on div "$500" at bounding box center [793, 482] width 340 height 30
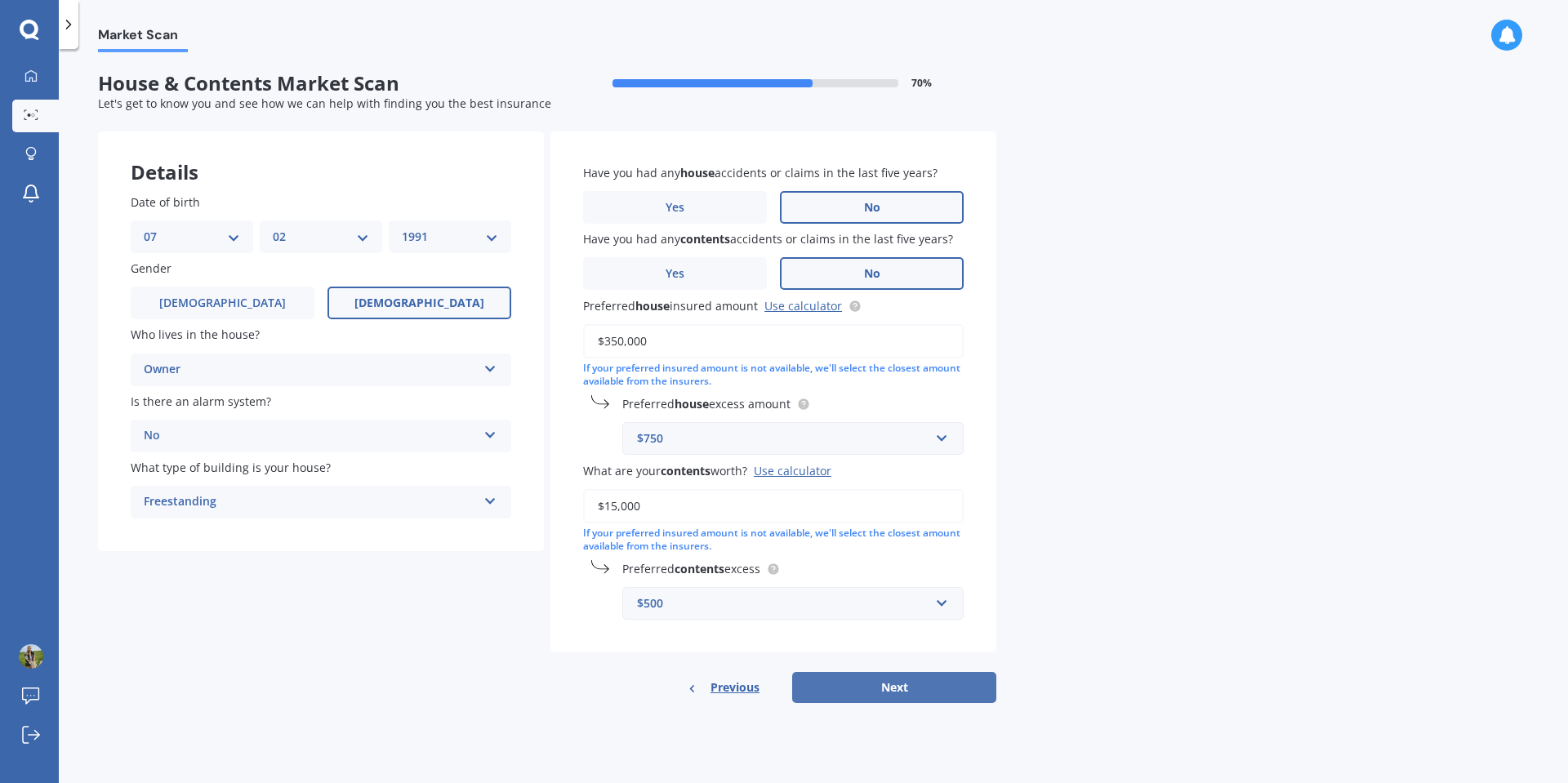
click at [963, 692] on button "Next" at bounding box center [894, 688] width 204 height 31
select select "07"
select select "02"
select select "1991"
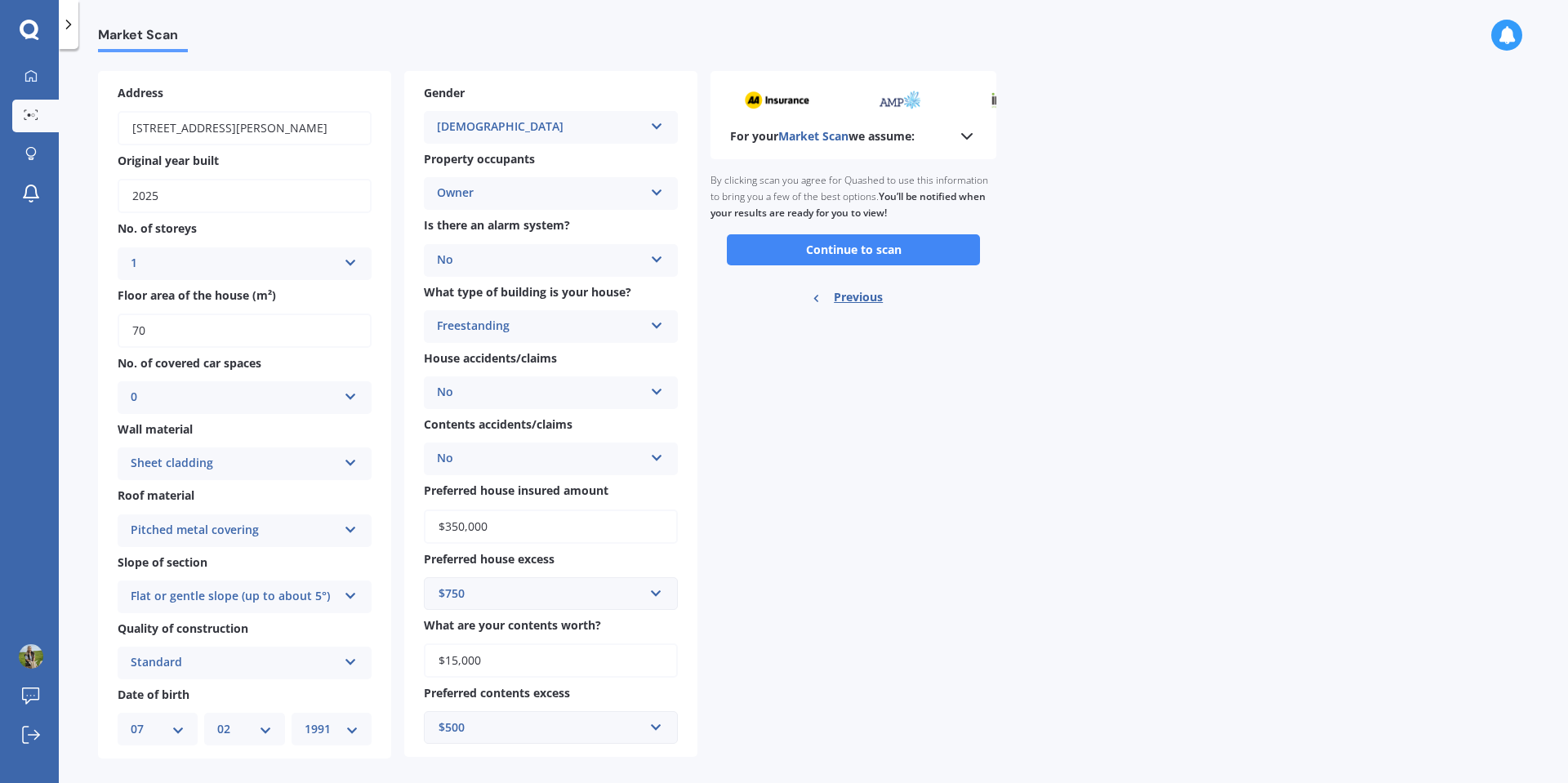
scroll to position [78, 0]
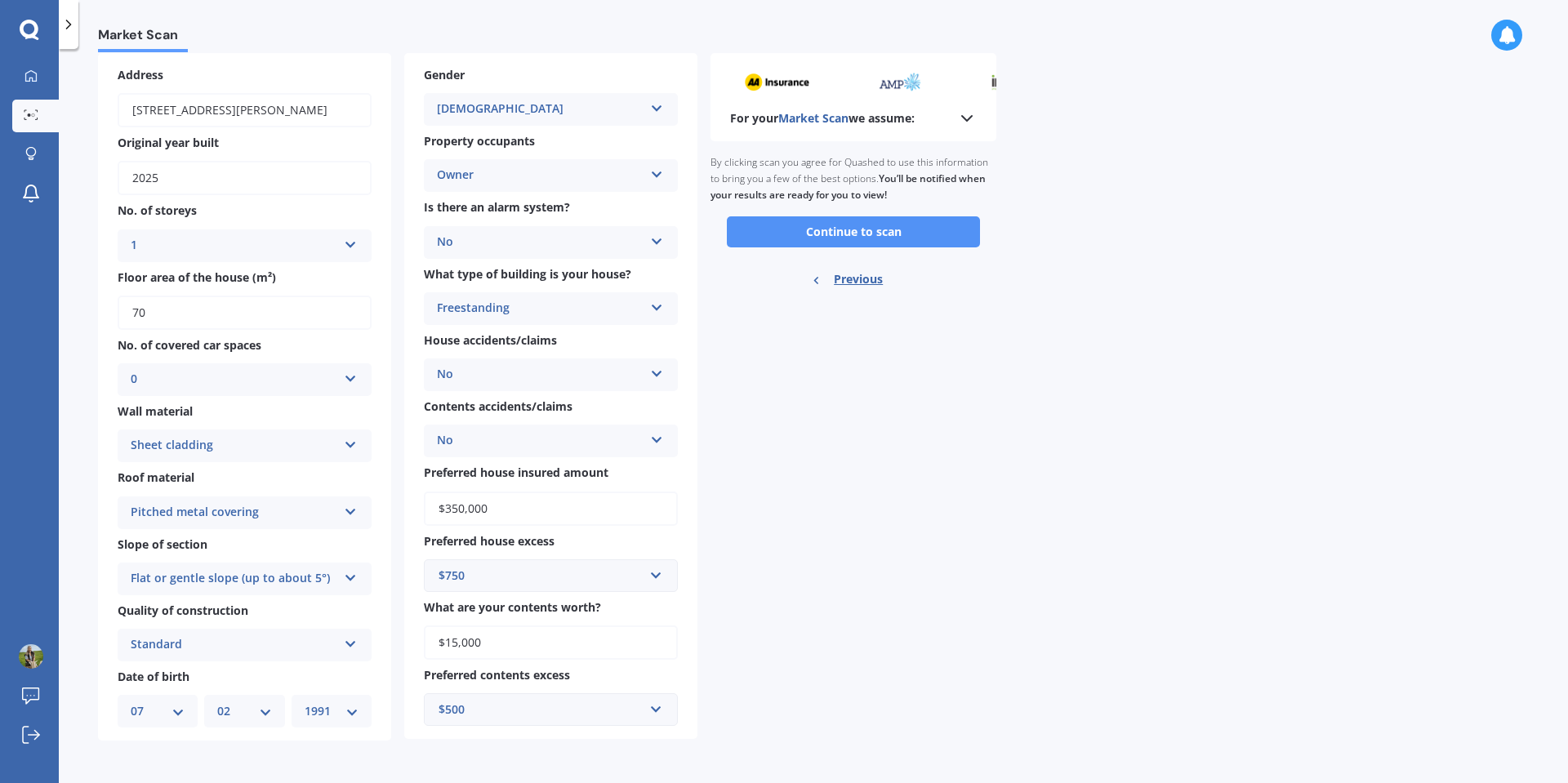
click at [893, 222] on button "Continue to scan" at bounding box center [853, 232] width 253 height 31
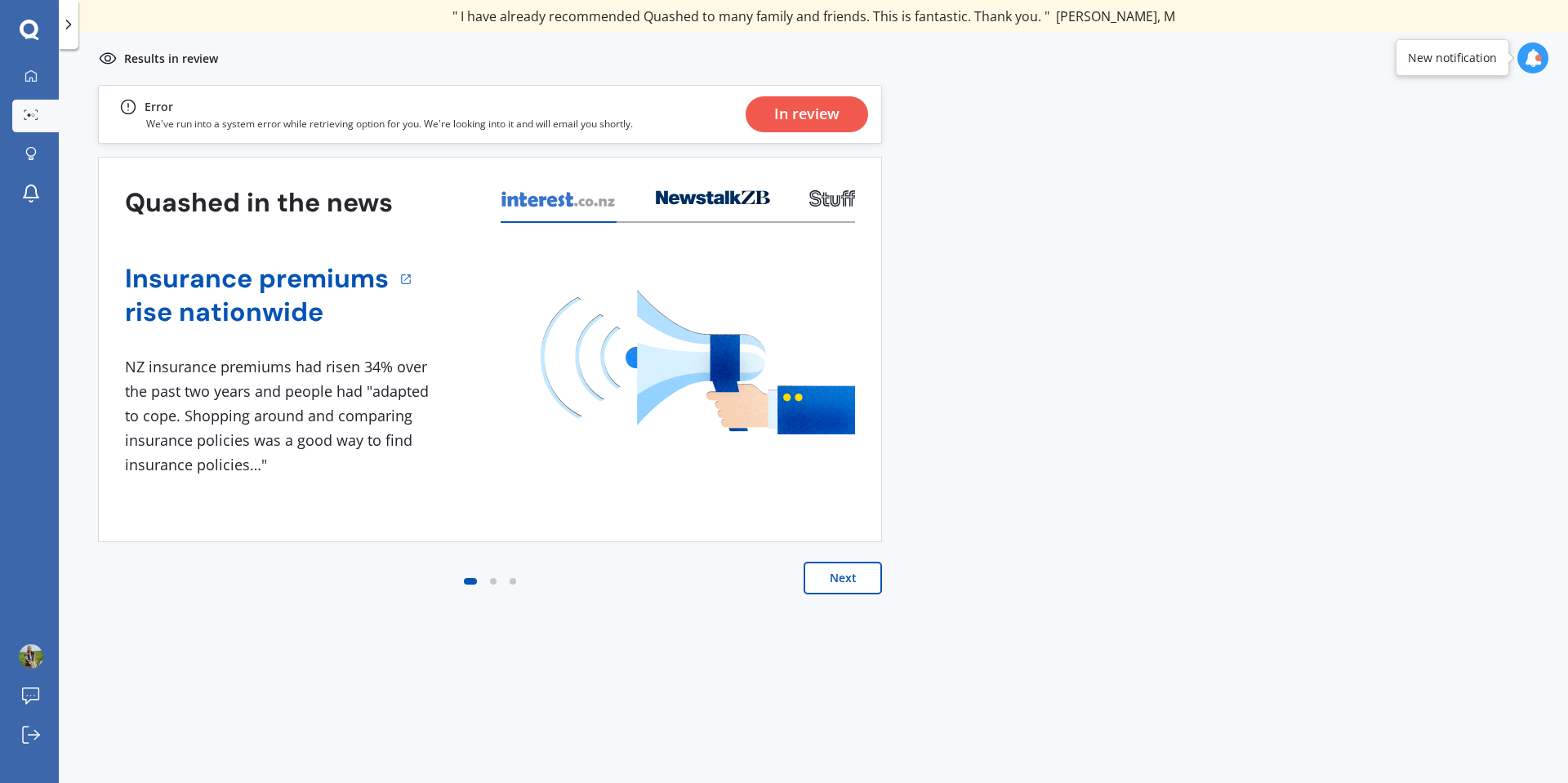
click at [845, 593] on button "Next" at bounding box center [842, 578] width 78 height 32
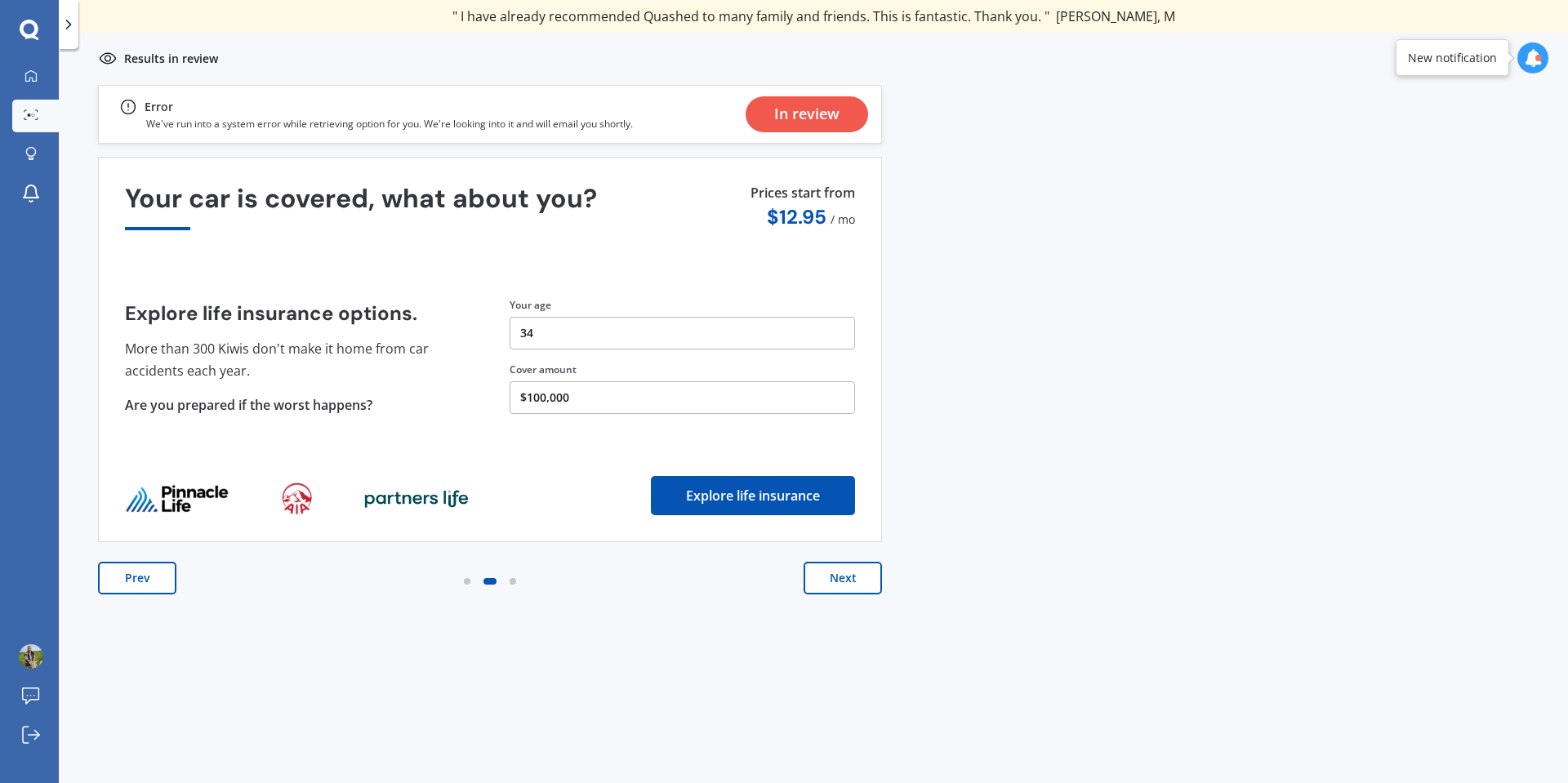
click at [845, 578] on button "Next" at bounding box center [842, 578] width 78 height 32
